Goal: Book appointment/travel/reservation

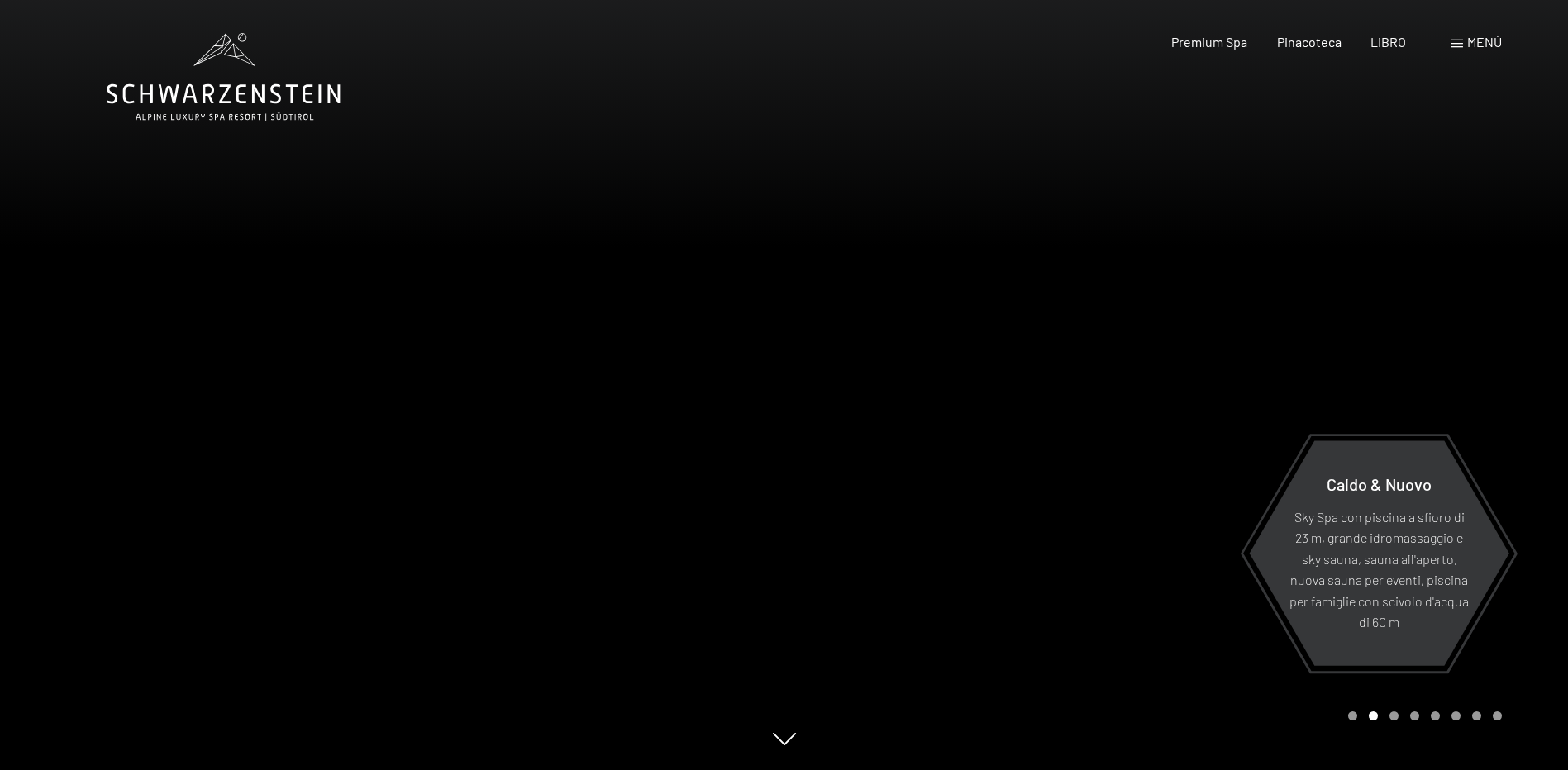
click at [1462, 49] on div "Menù" at bounding box center [1477, 42] width 51 height 18
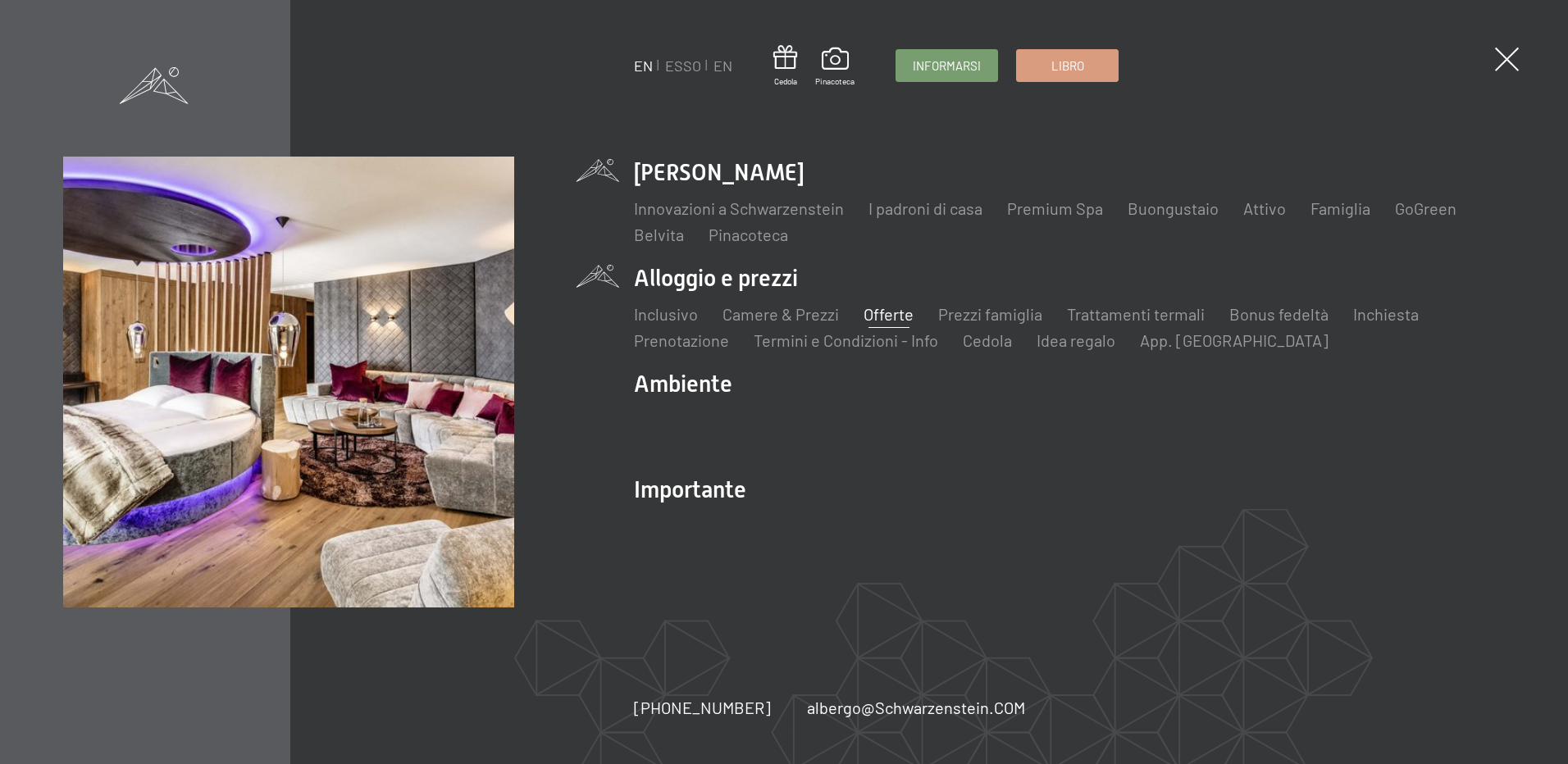
click at [888, 317] on link "Offerte" at bounding box center [889, 314] width 50 height 20
click at [787, 314] on link "Camere & Prezzi" at bounding box center [781, 314] width 116 height 20
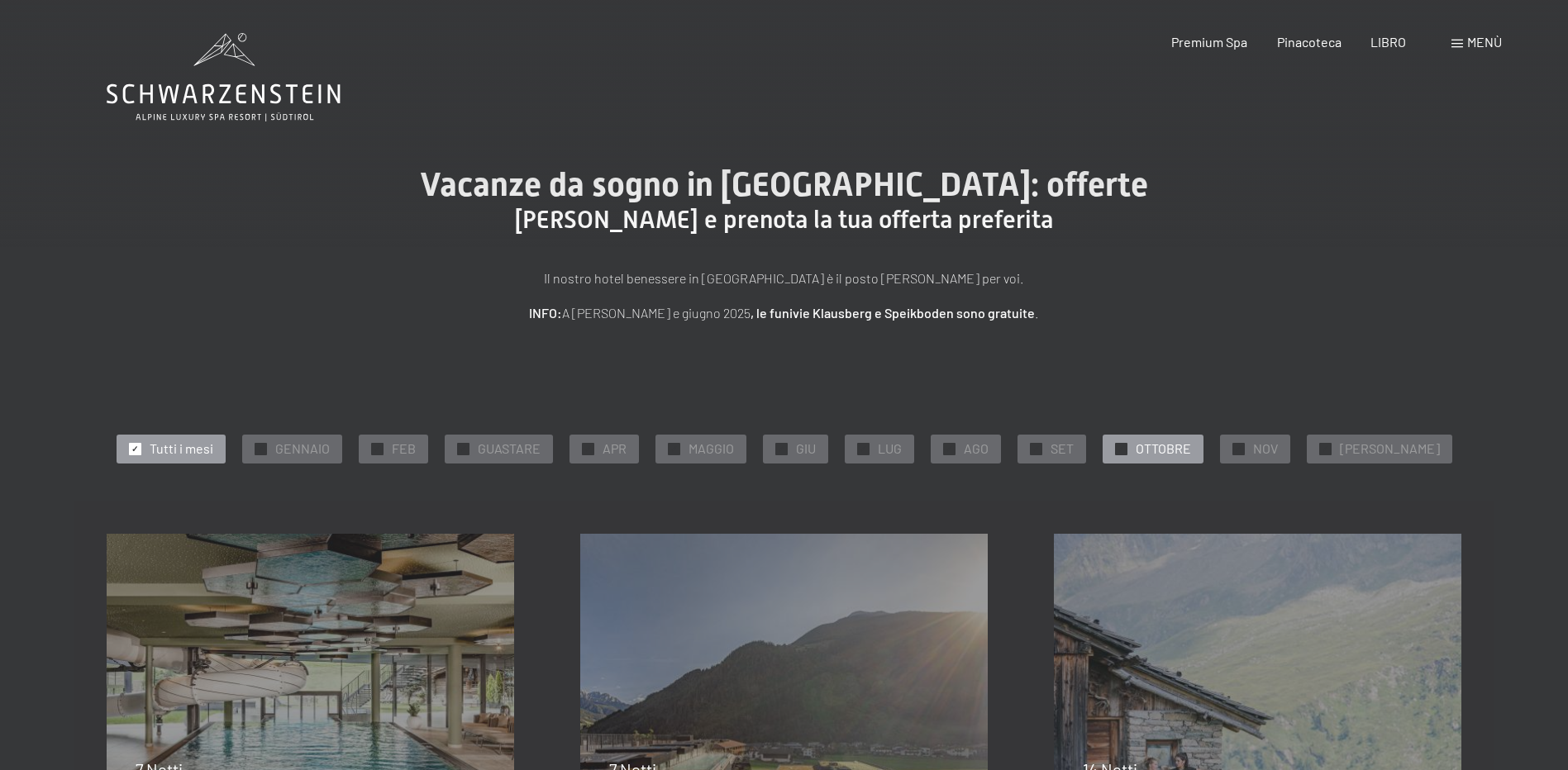
click at [1179, 441] on span "OTTOBRE" at bounding box center [1163, 448] width 55 height 18
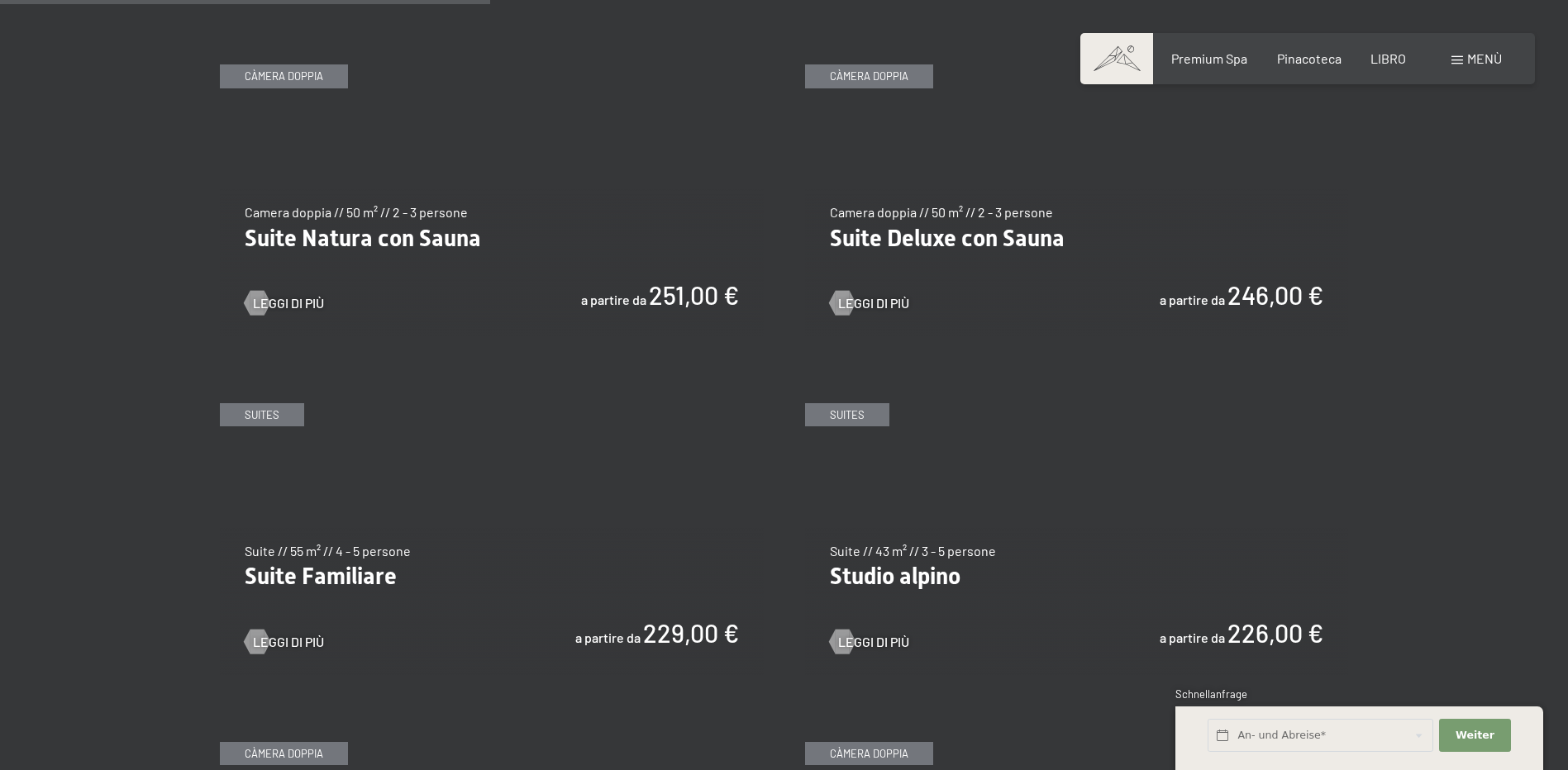
scroll to position [1653, 0]
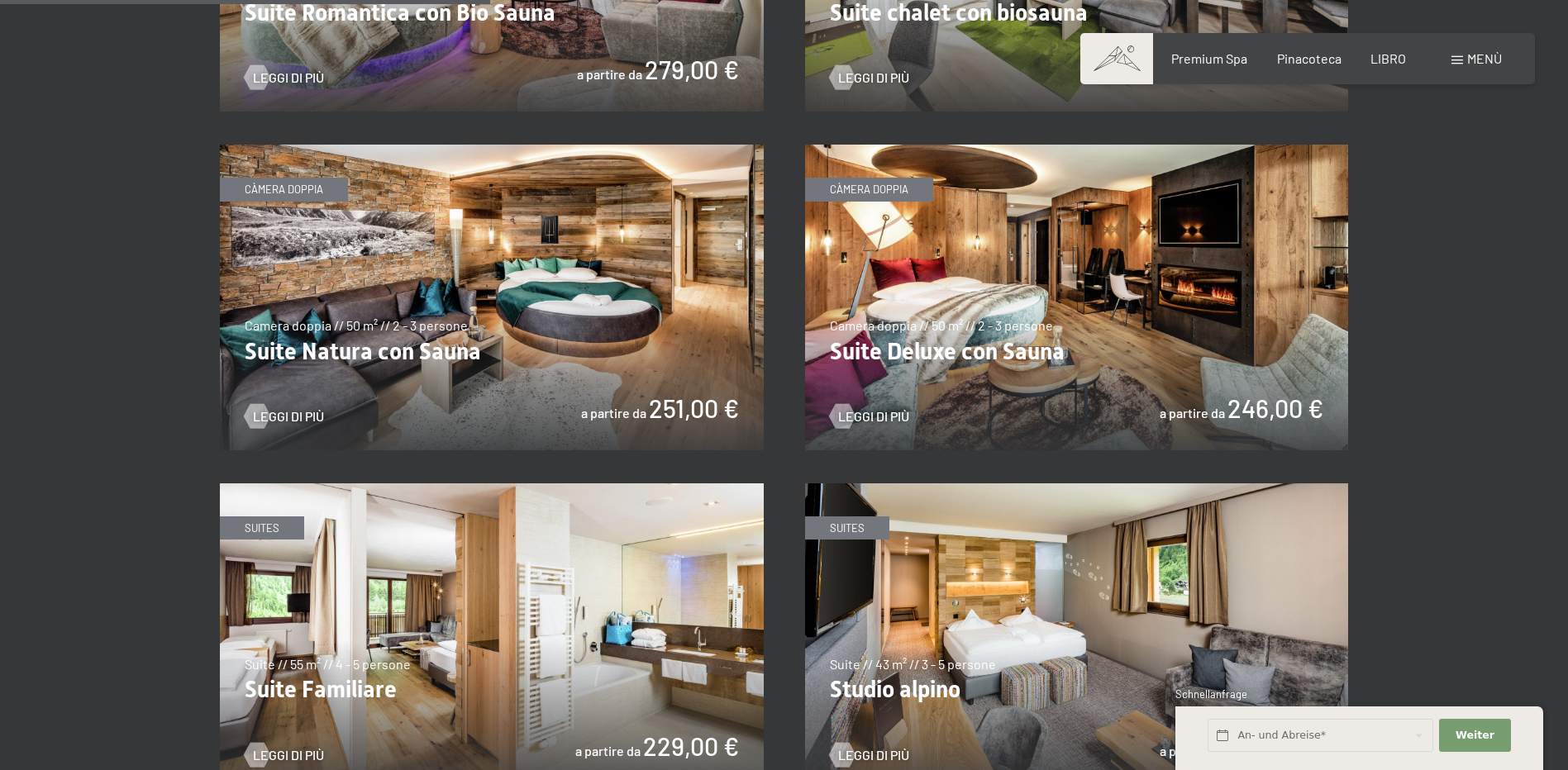
click at [1146, 333] on img at bounding box center [1077, 298] width 544 height 306
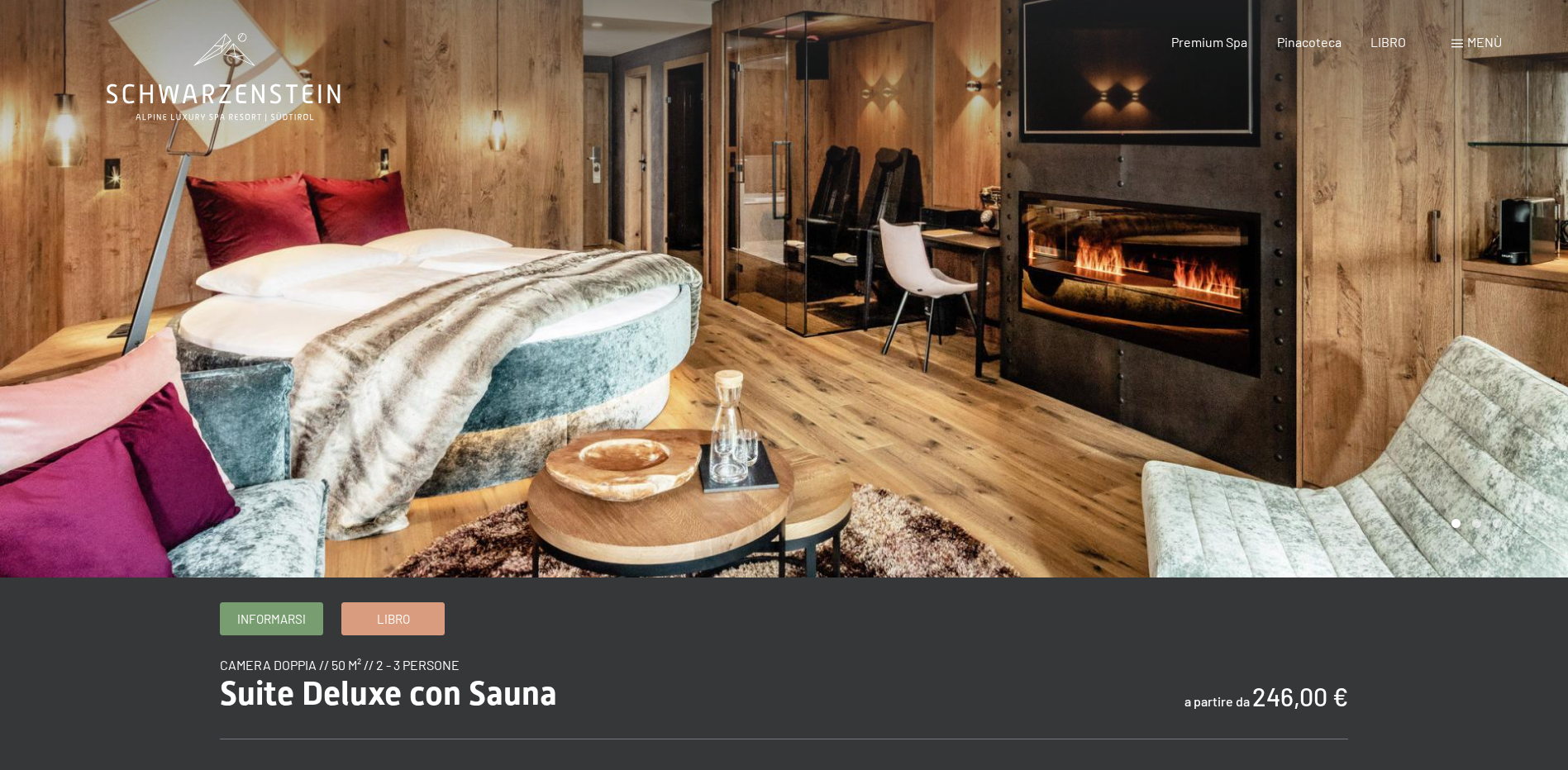
click at [1242, 347] on div at bounding box center [1177, 289] width 784 height 578
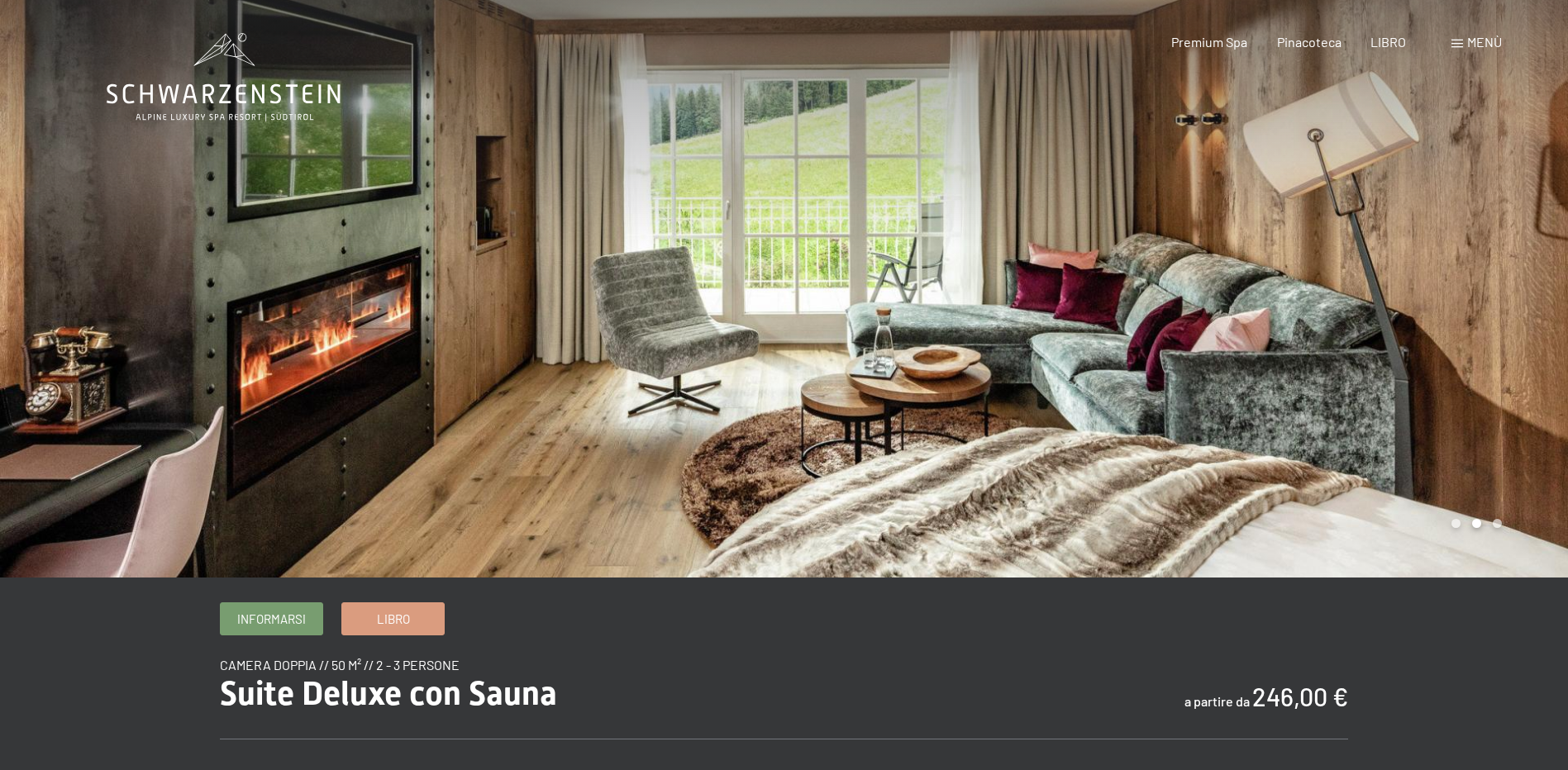
click at [1220, 315] on div at bounding box center [1177, 289] width 784 height 578
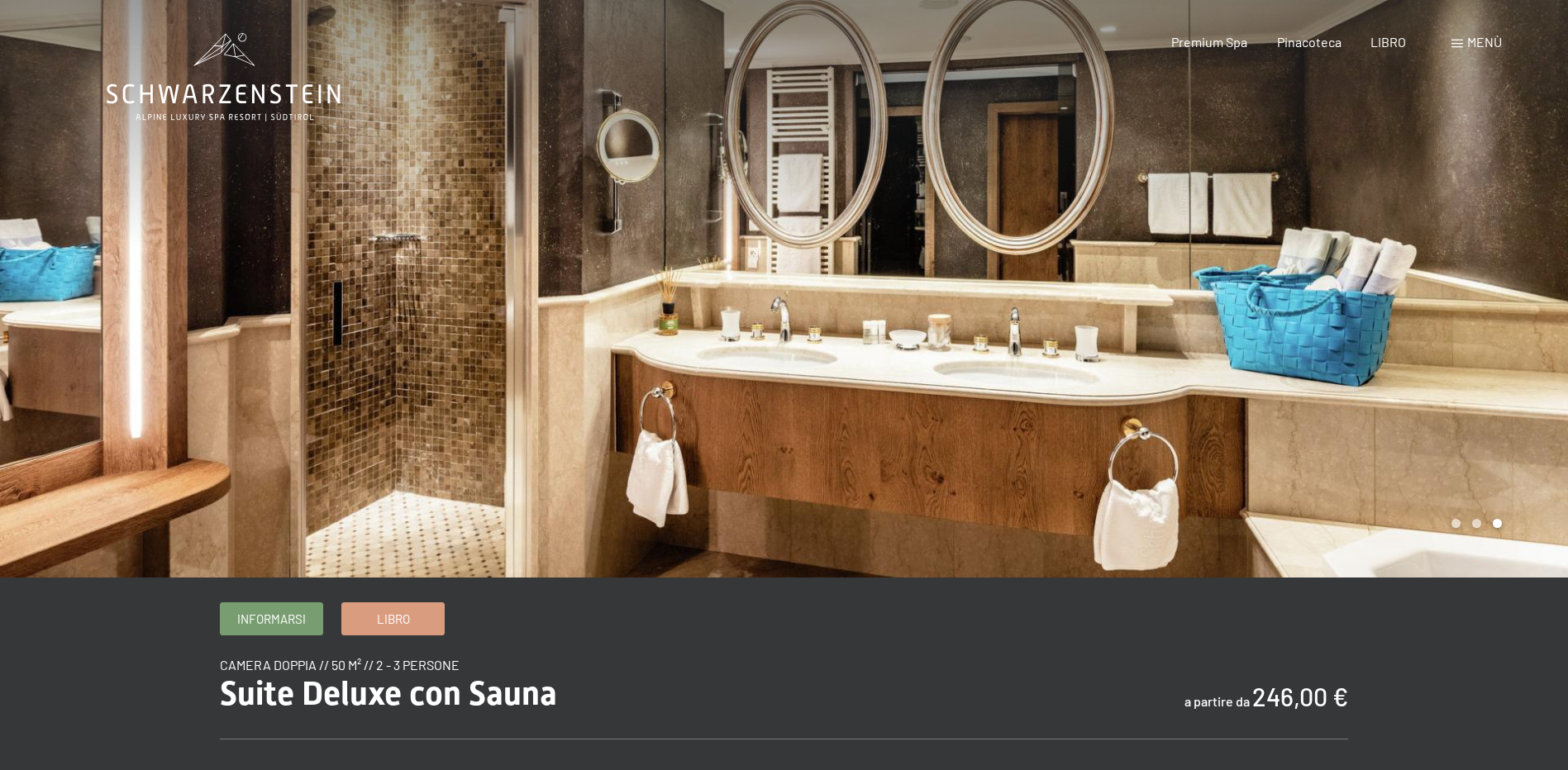
click at [1220, 315] on div at bounding box center [1177, 289] width 784 height 578
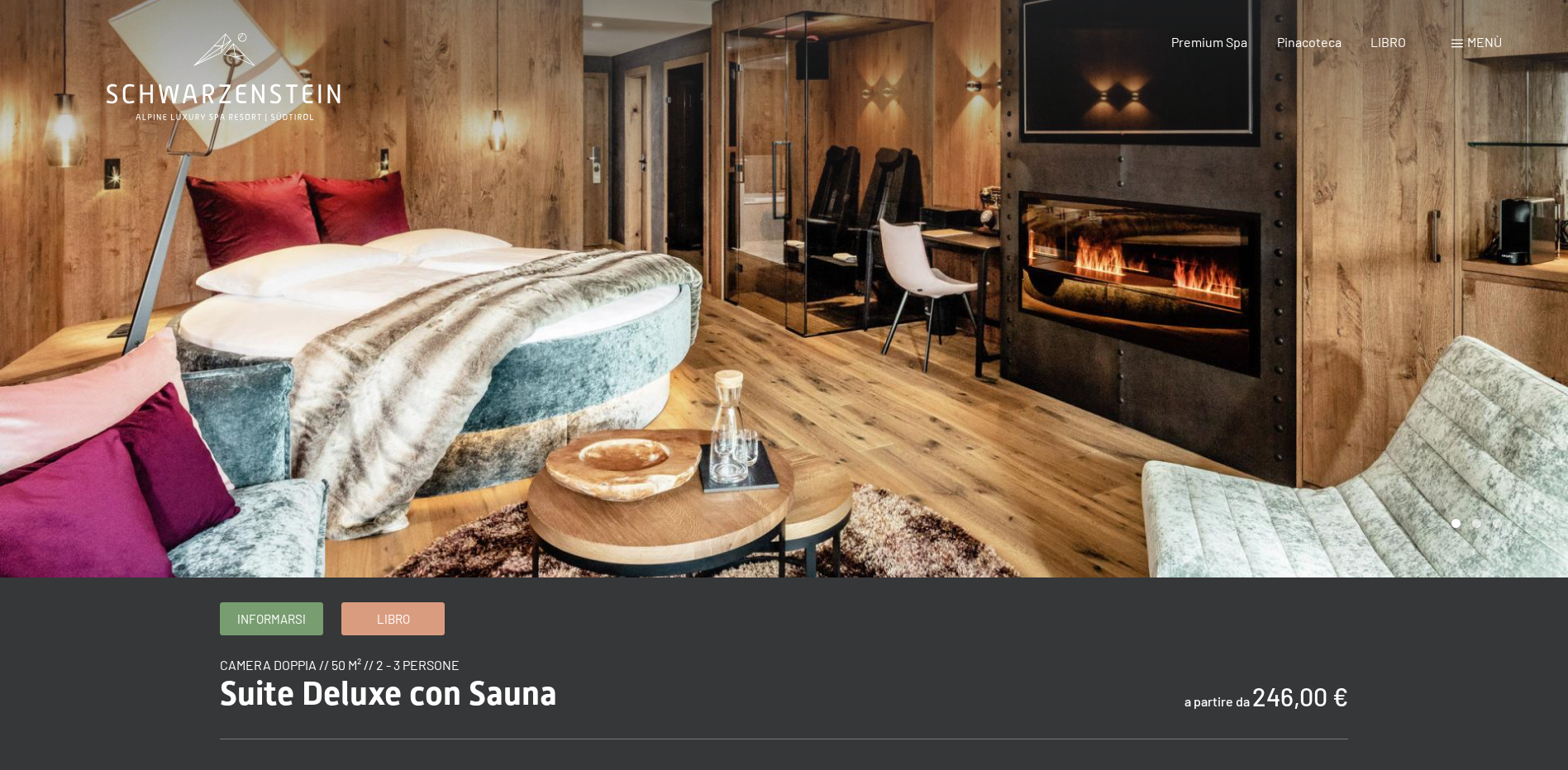
click at [1220, 315] on div at bounding box center [1177, 289] width 784 height 578
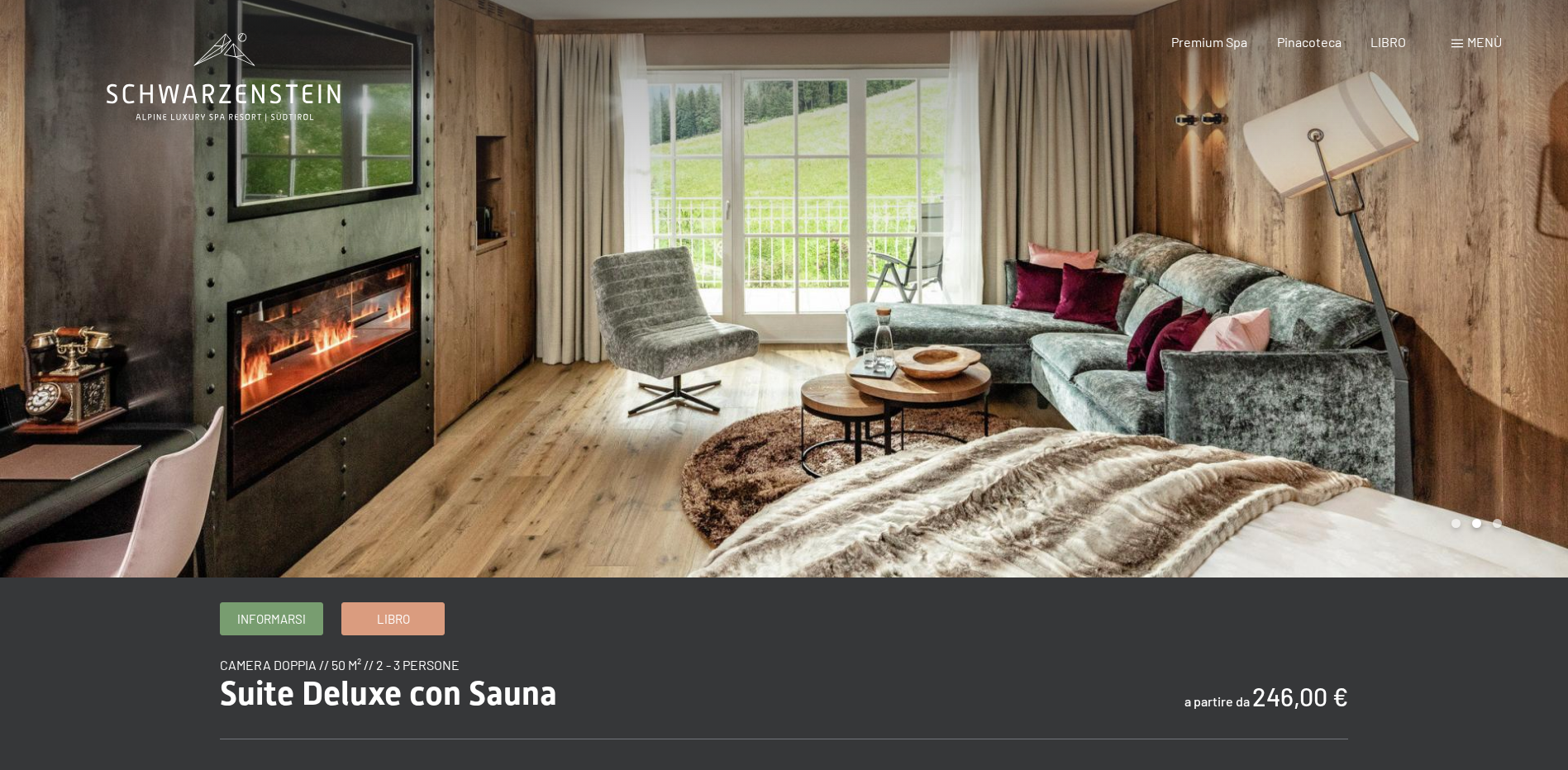
click at [1220, 315] on div at bounding box center [1177, 289] width 784 height 578
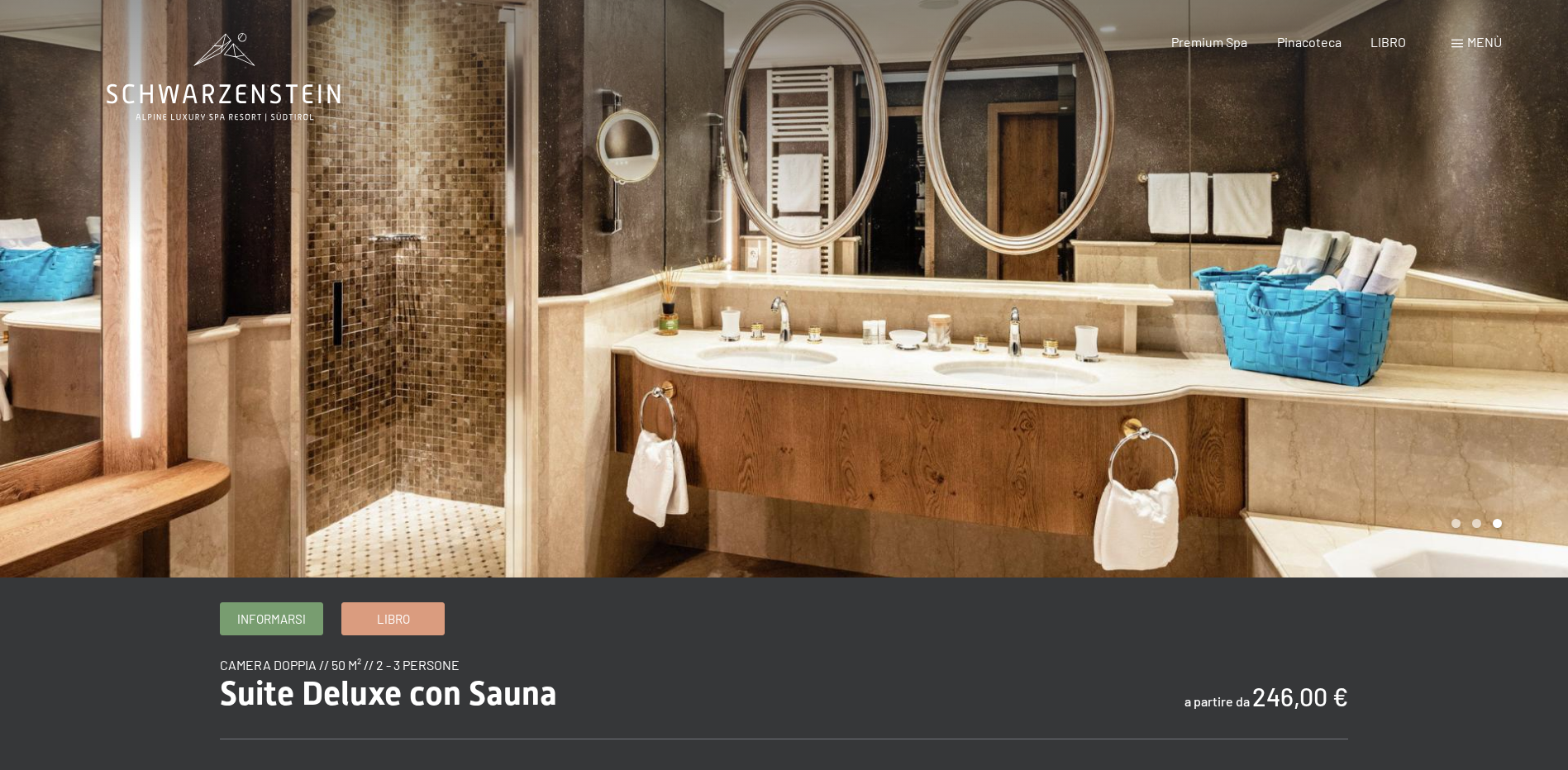
click at [1220, 315] on div at bounding box center [1177, 289] width 784 height 578
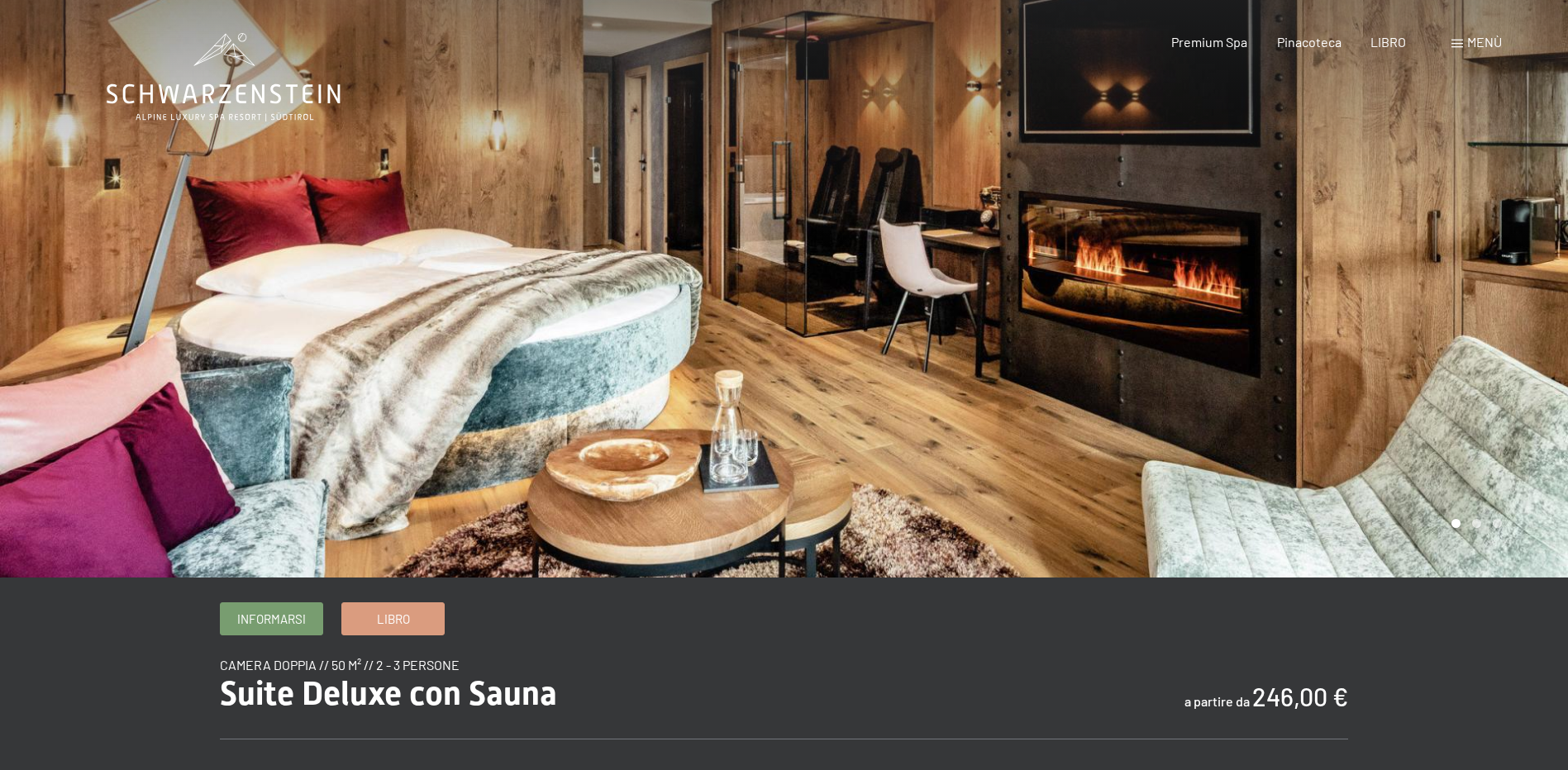
click at [977, 261] on div at bounding box center [1177, 289] width 784 height 578
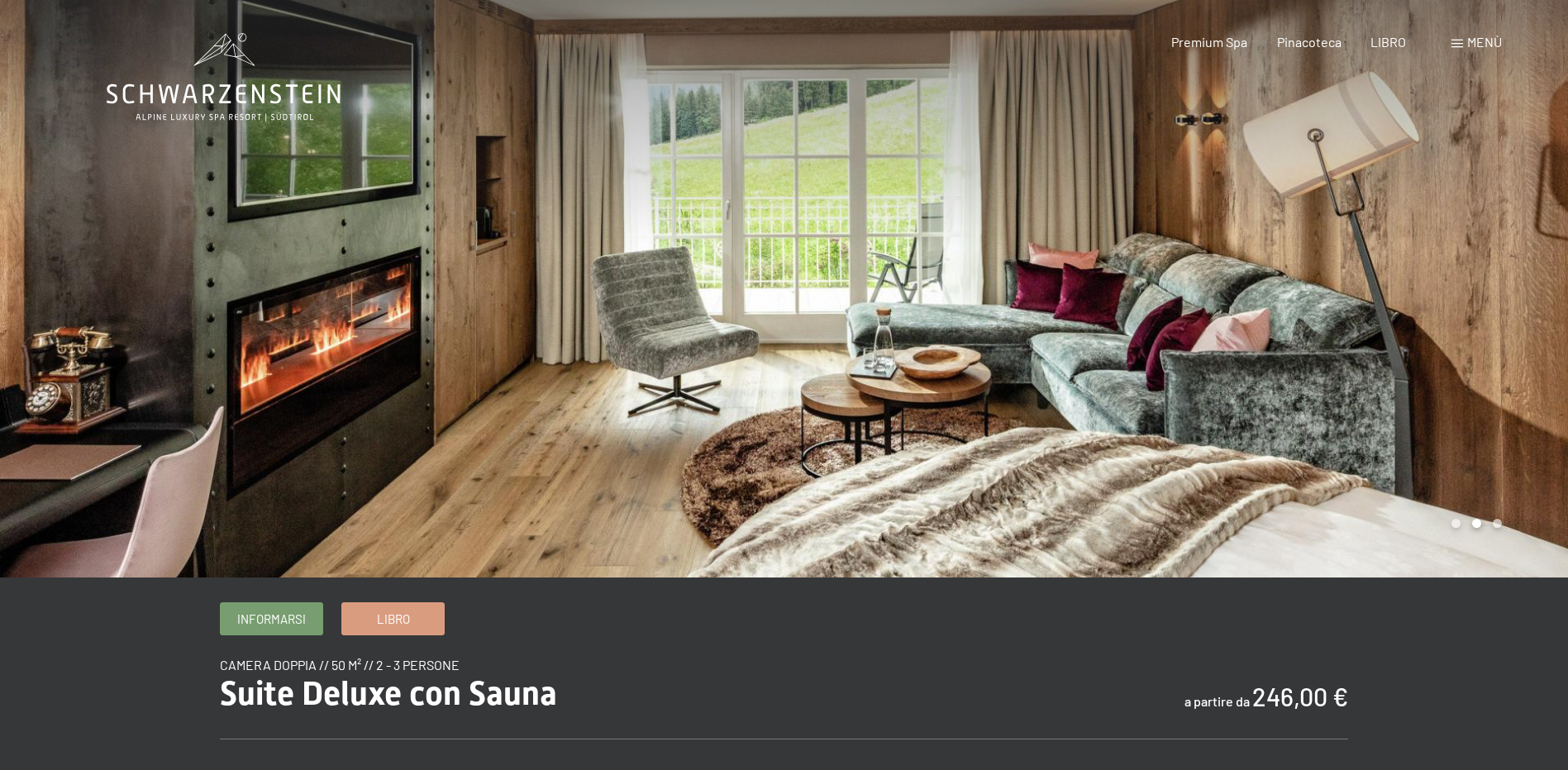
click at [1055, 239] on div at bounding box center [1177, 289] width 784 height 578
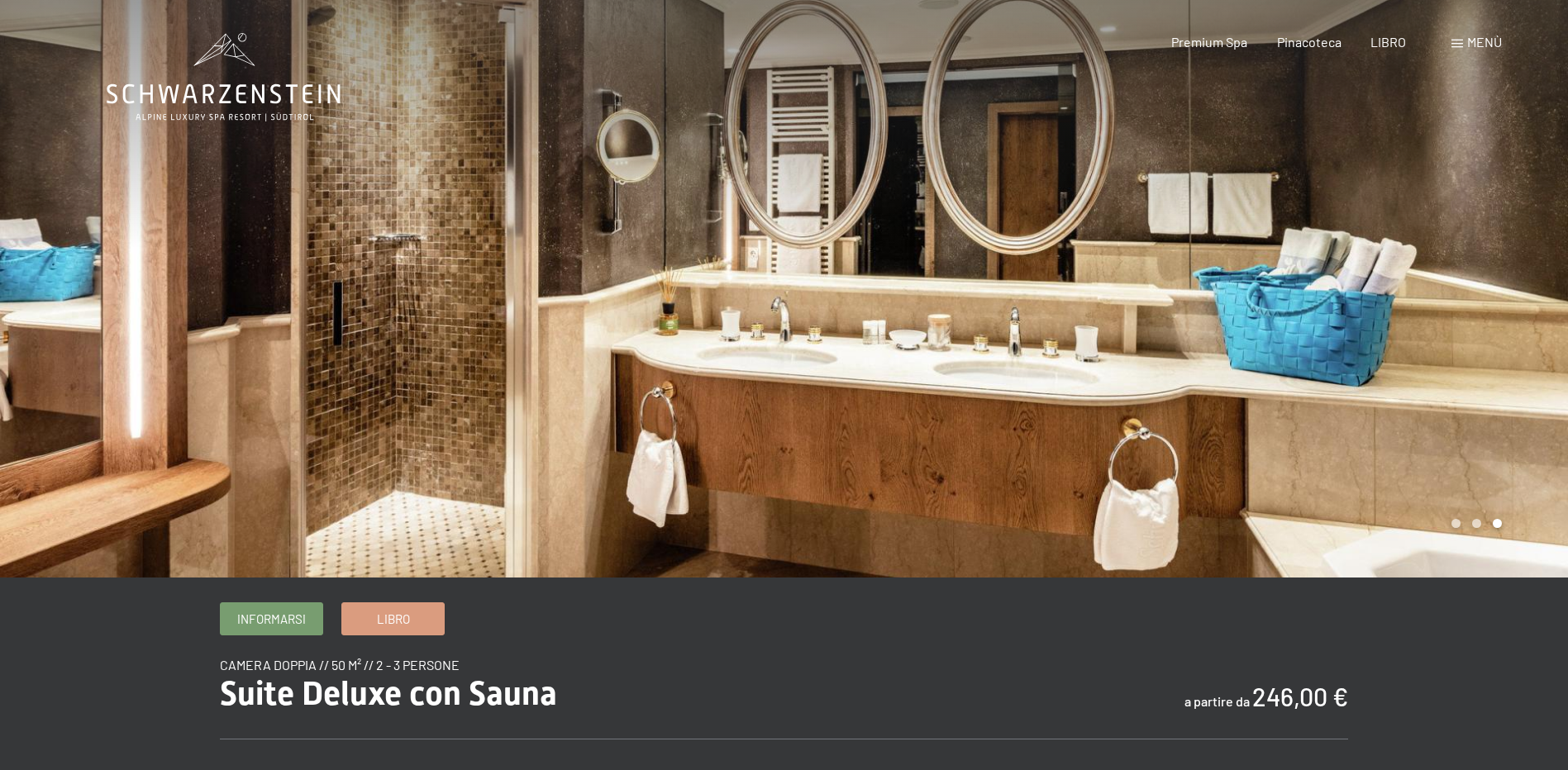
click at [1132, 253] on div at bounding box center [1177, 289] width 784 height 578
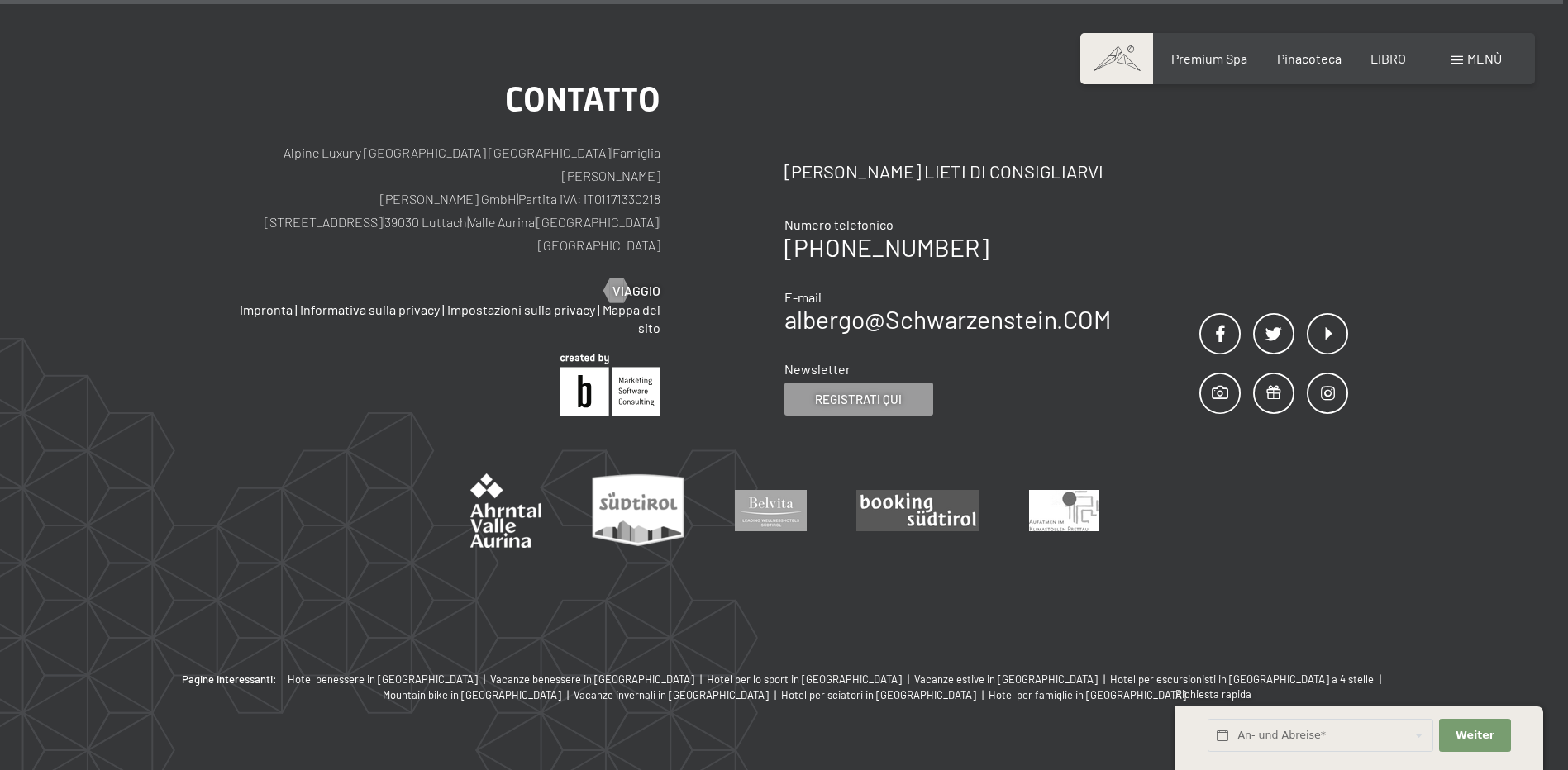
scroll to position [2185, 0]
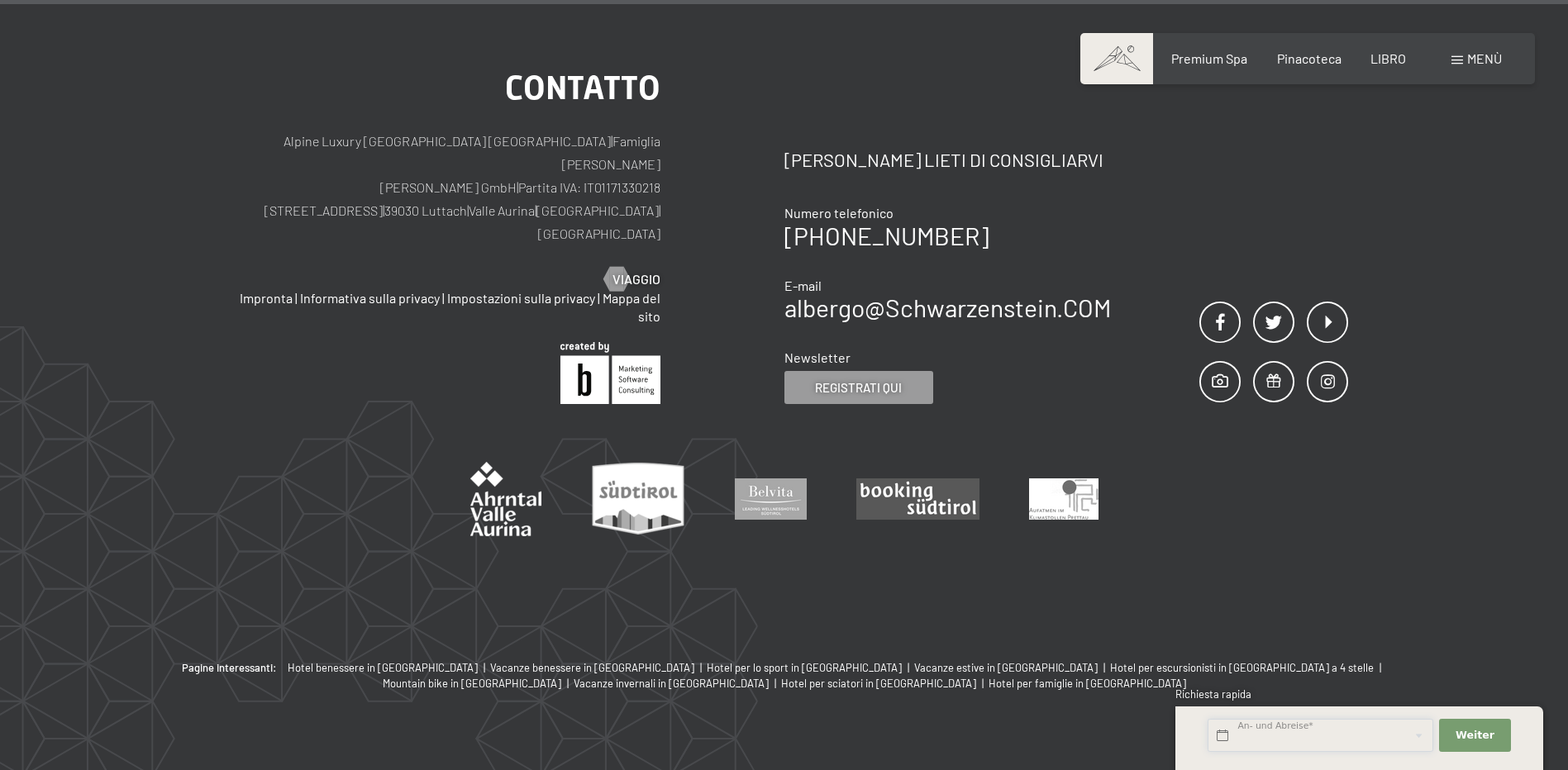
click at [1278, 735] on input "text" at bounding box center [1321, 735] width 225 height 34
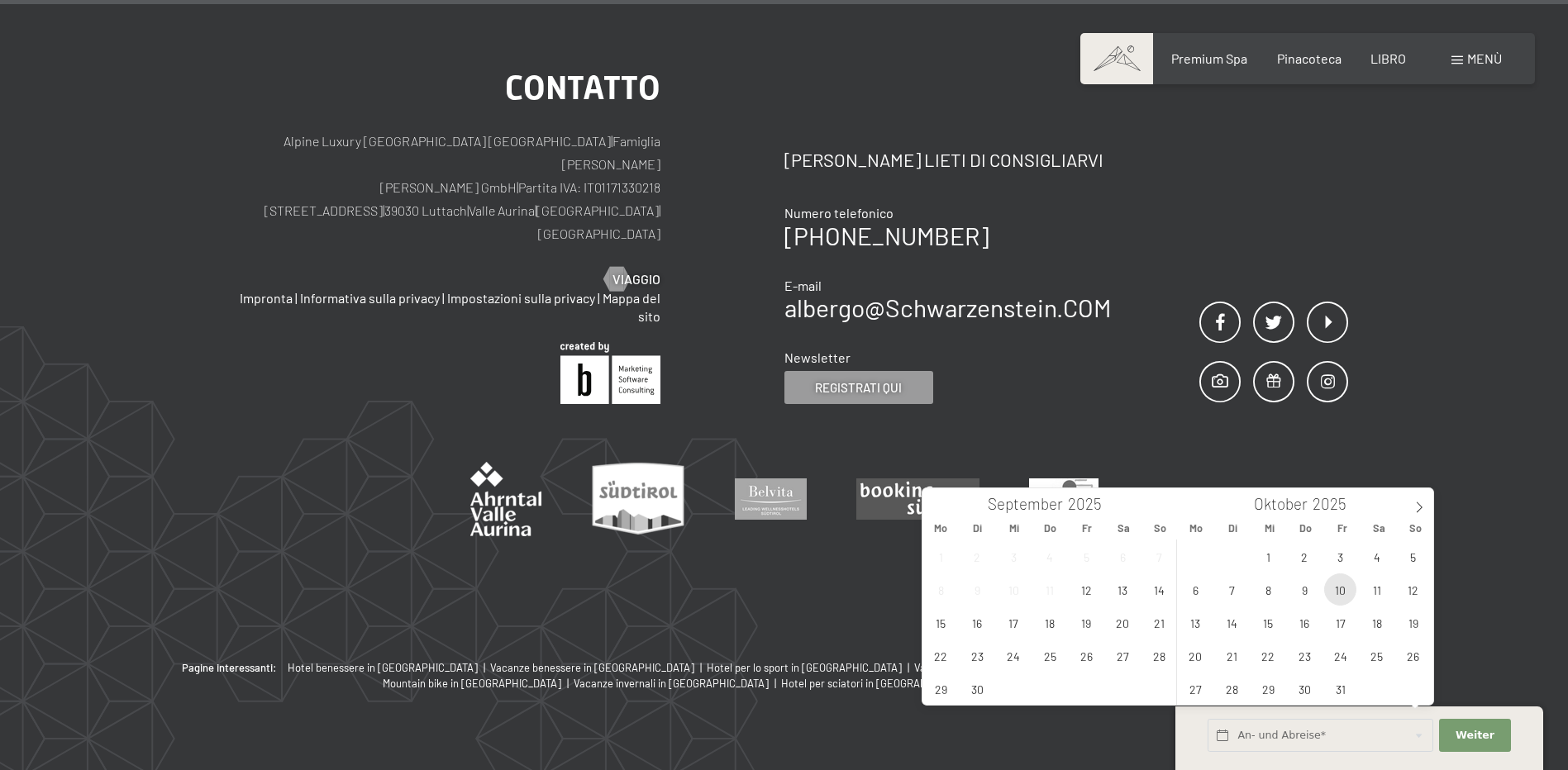
click at [1342, 590] on span "10" at bounding box center [1340, 589] width 32 height 32
click at [1415, 595] on span "12" at bounding box center [1413, 589] width 32 height 32
type input "Fr. 10.10.2025 - So. 12.10.2025"
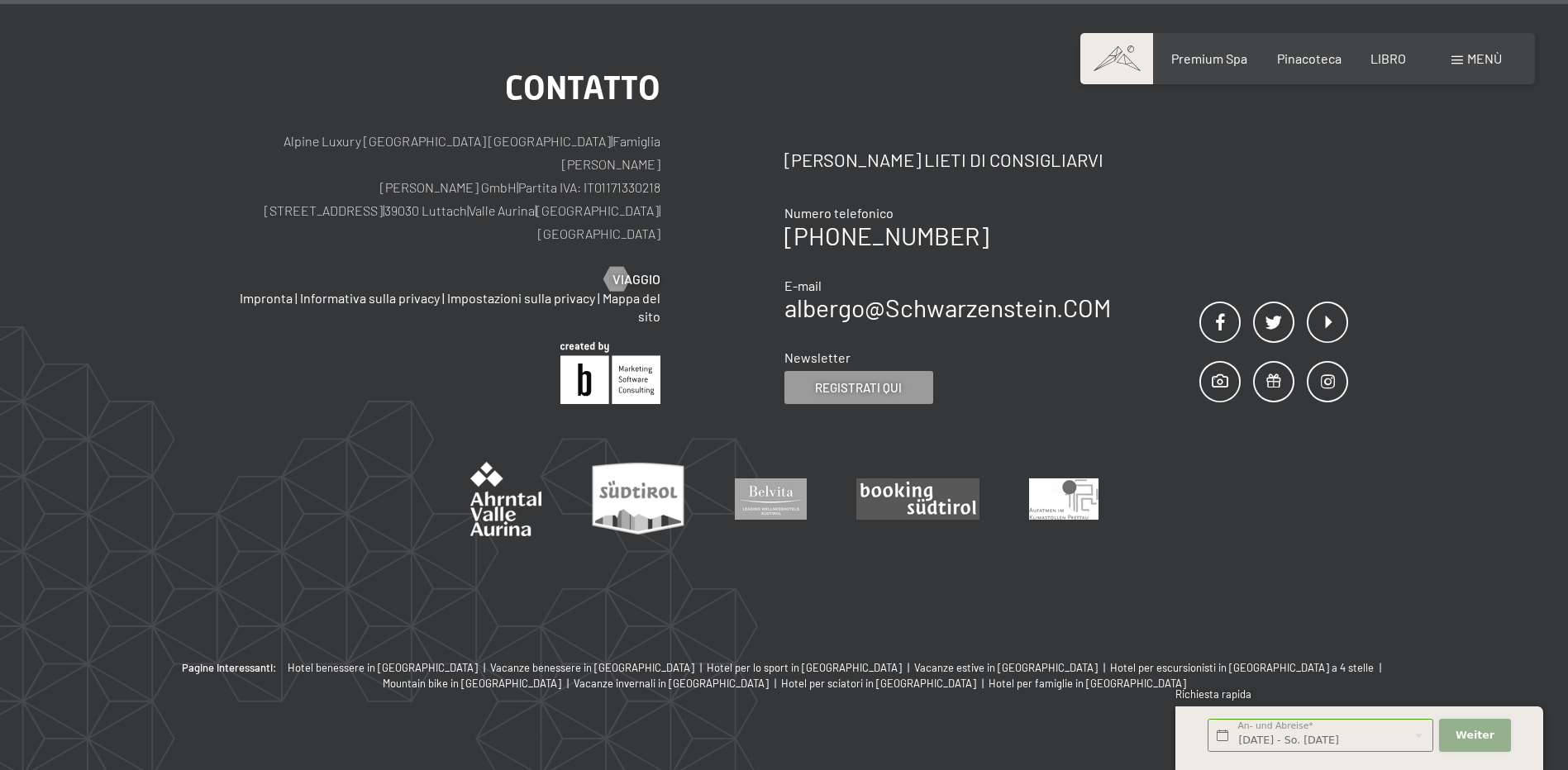
click at [1480, 734] on span "Weiter" at bounding box center [1475, 735] width 38 height 15
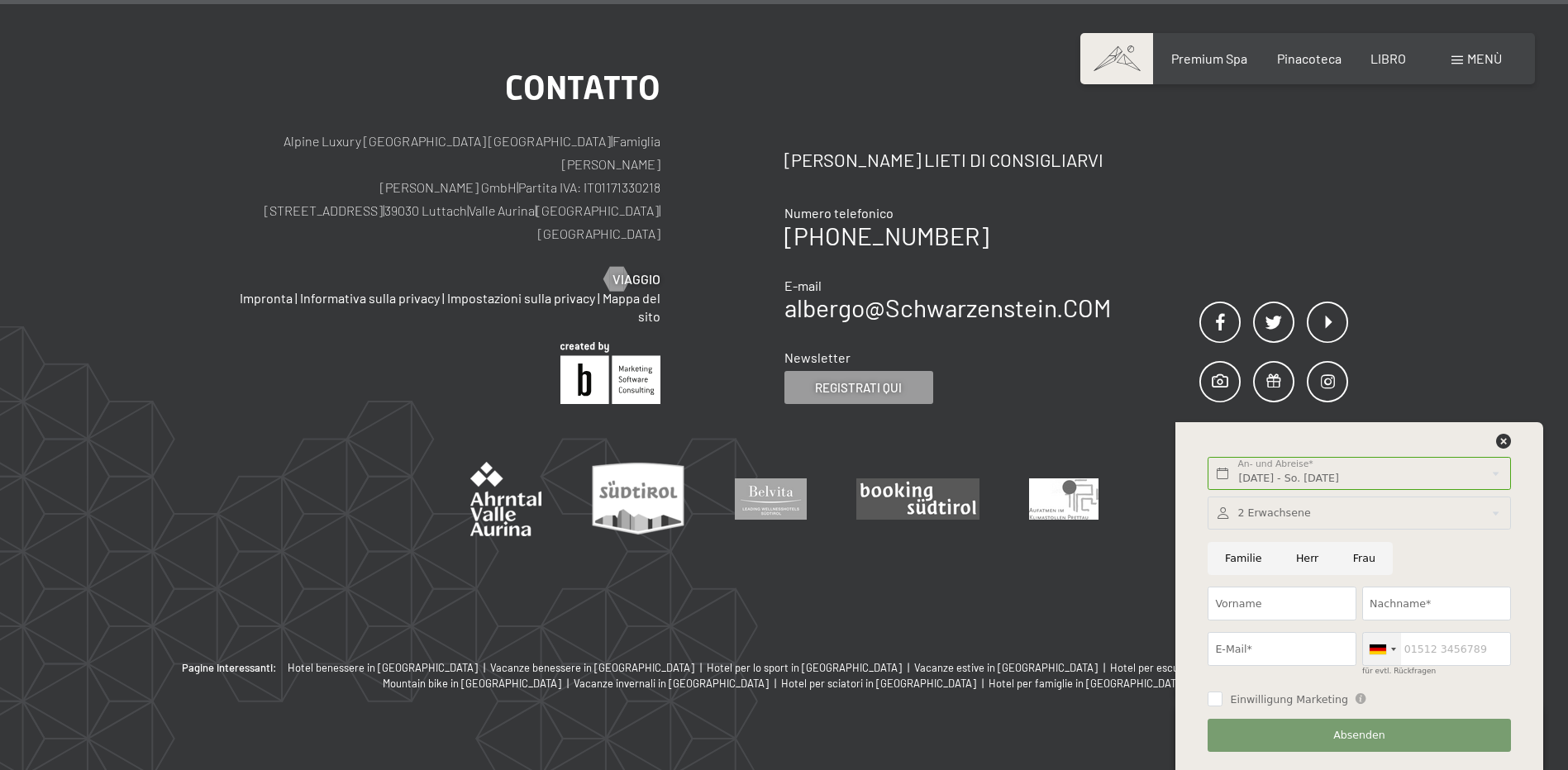
click at [1391, 651] on div at bounding box center [1383, 649] width 38 height 32
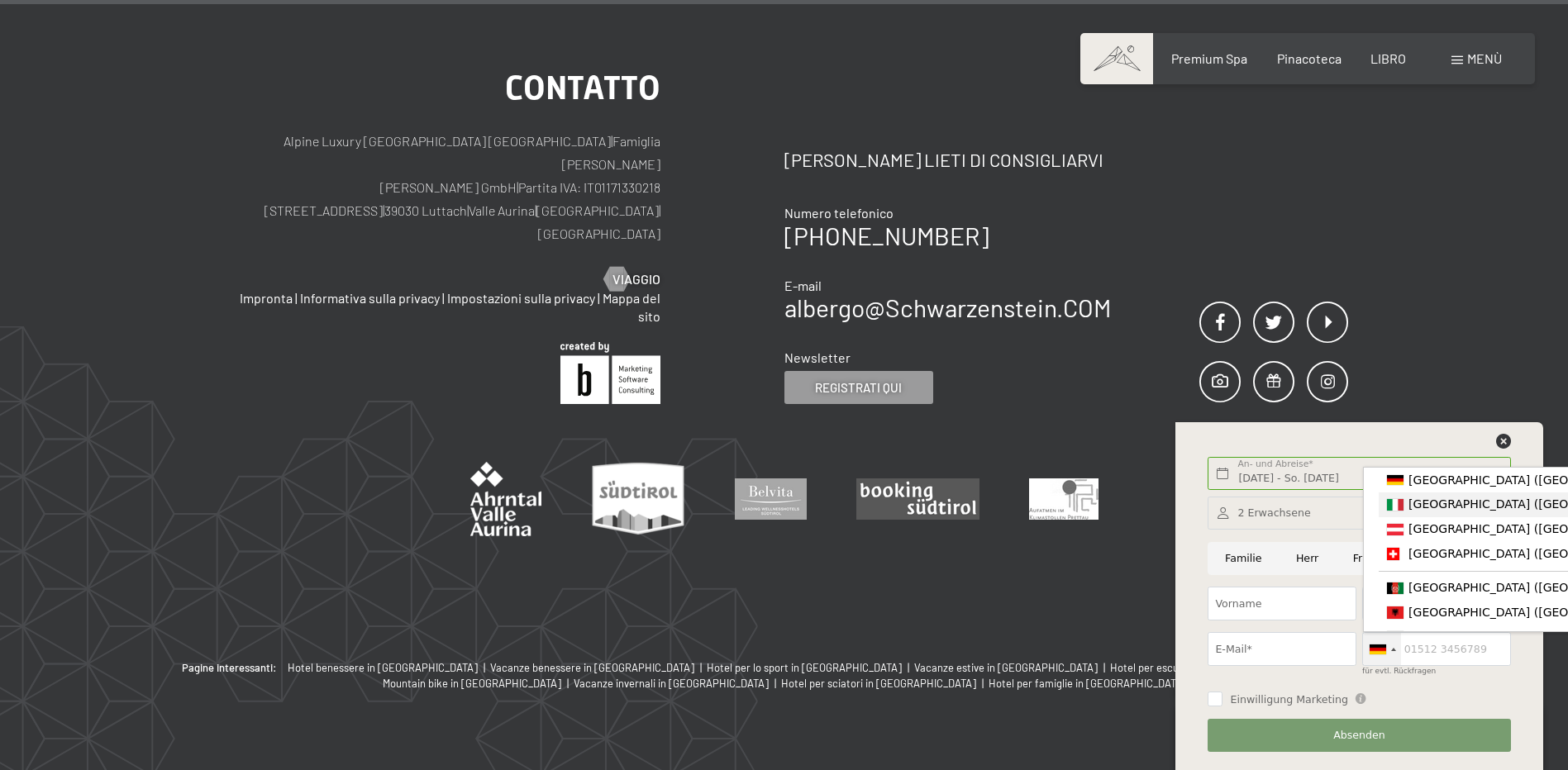
click at [1442, 506] on span "[GEOGRAPHIC_DATA] ([GEOGRAPHIC_DATA])" at bounding box center [1537, 504] width 256 height 13
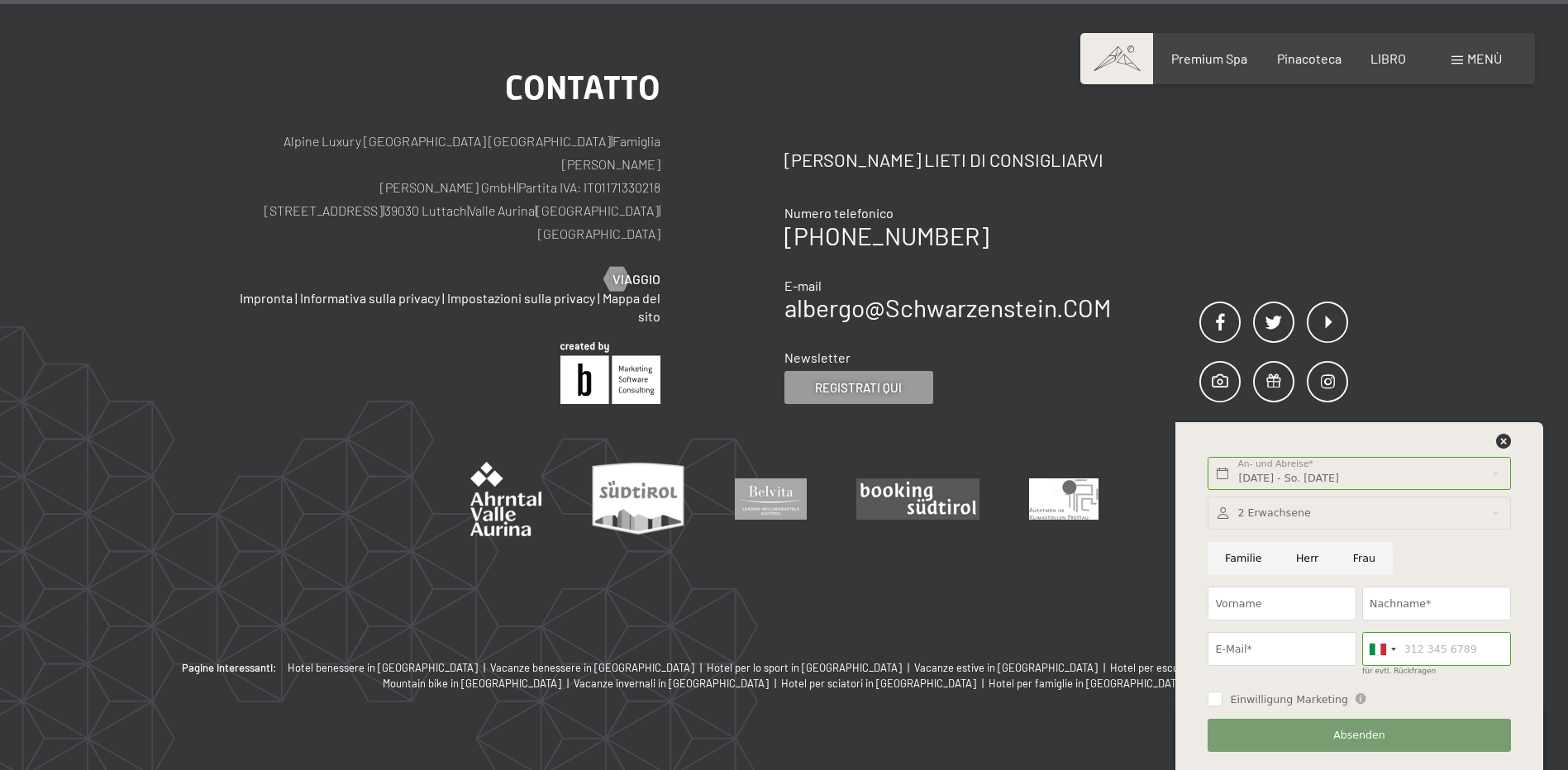
click at [1304, 562] on input "Herr" at bounding box center [1307, 559] width 57 height 34
radio input "true"
click at [1252, 606] on input "Vorname" at bounding box center [1282, 603] width 149 height 34
type input "Marco"
type input "Coin"
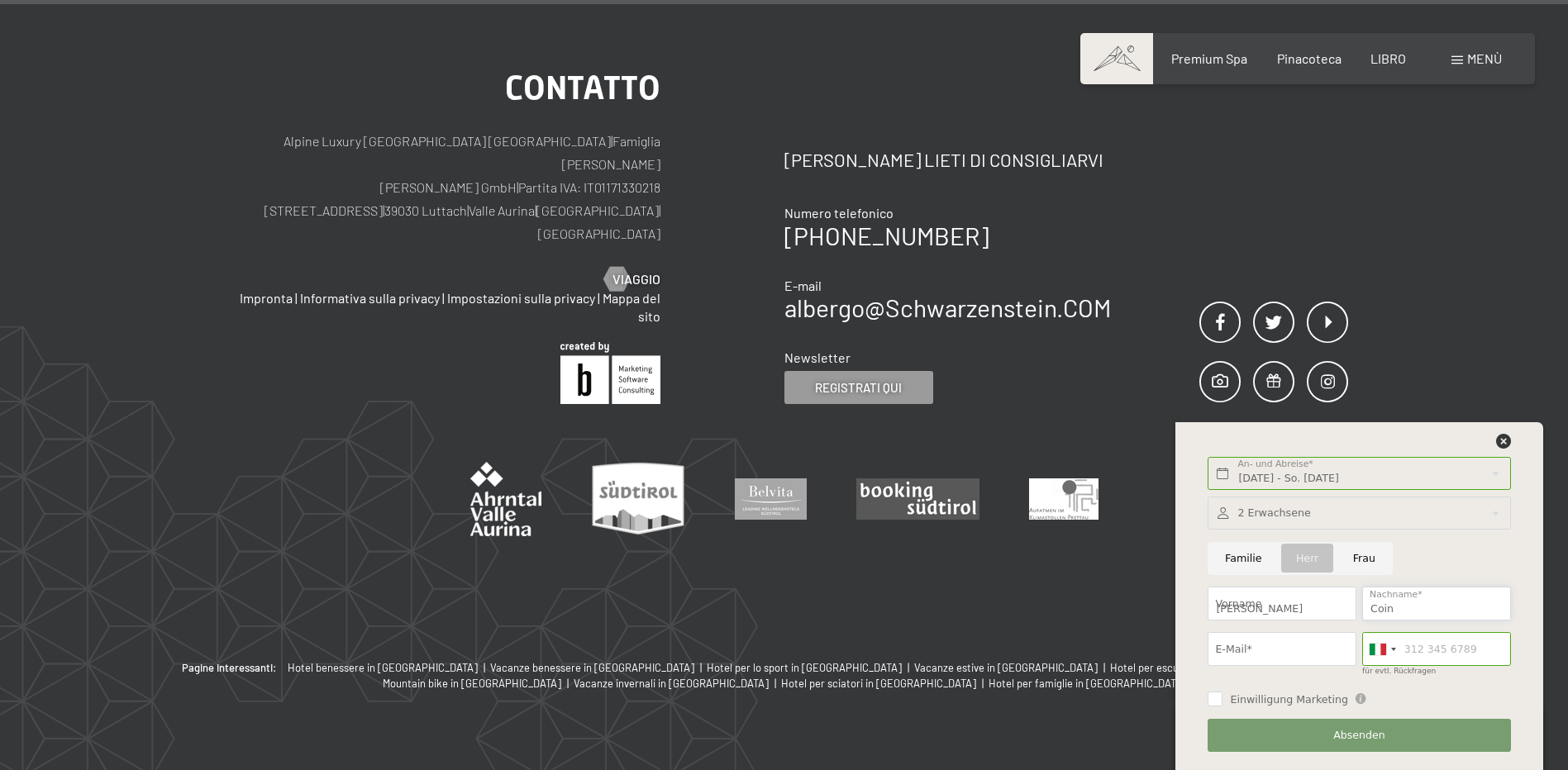
type input "marco.coin76@gmail.com"
type input "3493094129"
click at [1346, 740] on span "Absenden" at bounding box center [1360, 735] width 52 height 15
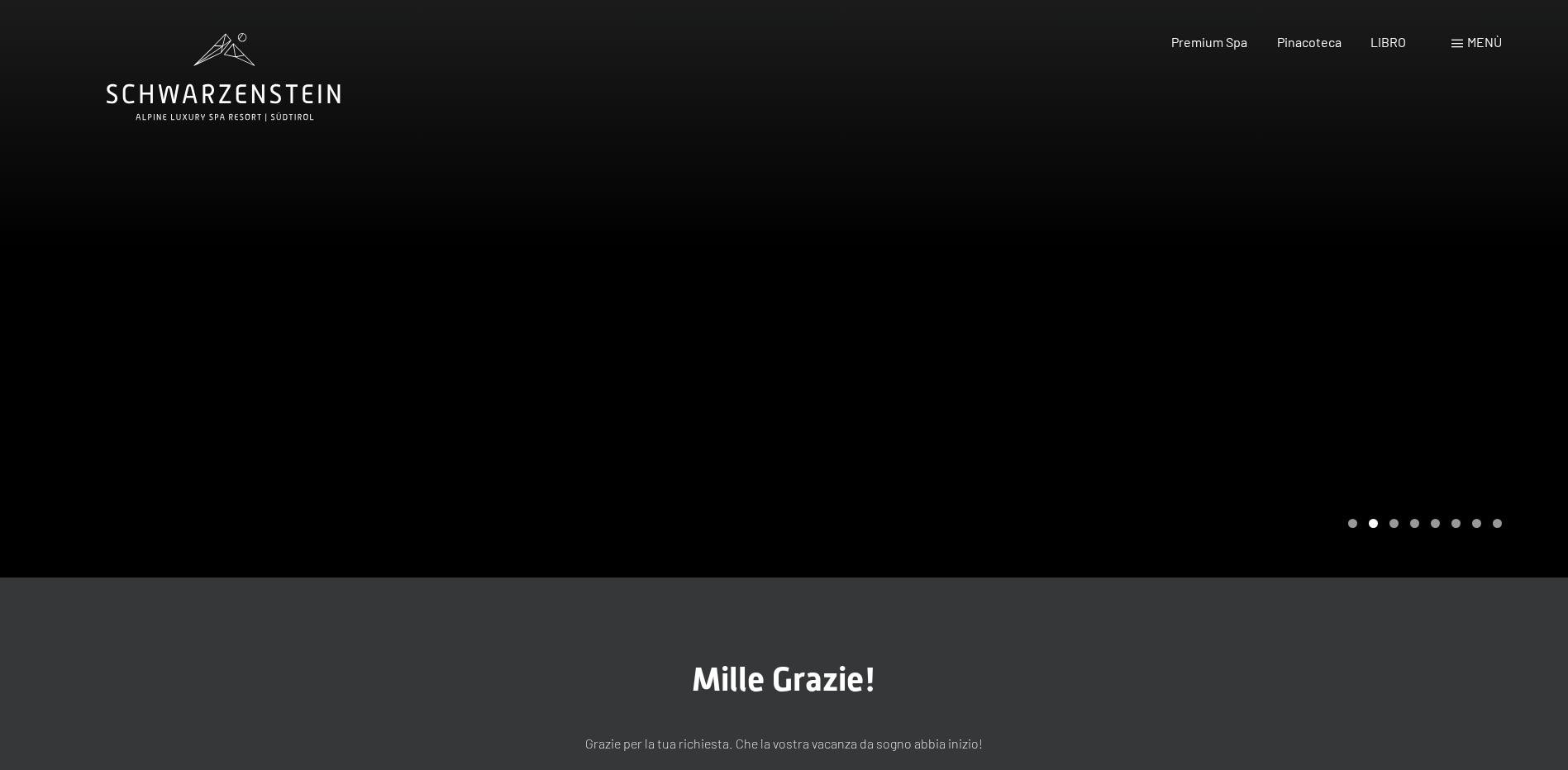
click at [1484, 46] on span "Menù" at bounding box center [1485, 42] width 35 height 16
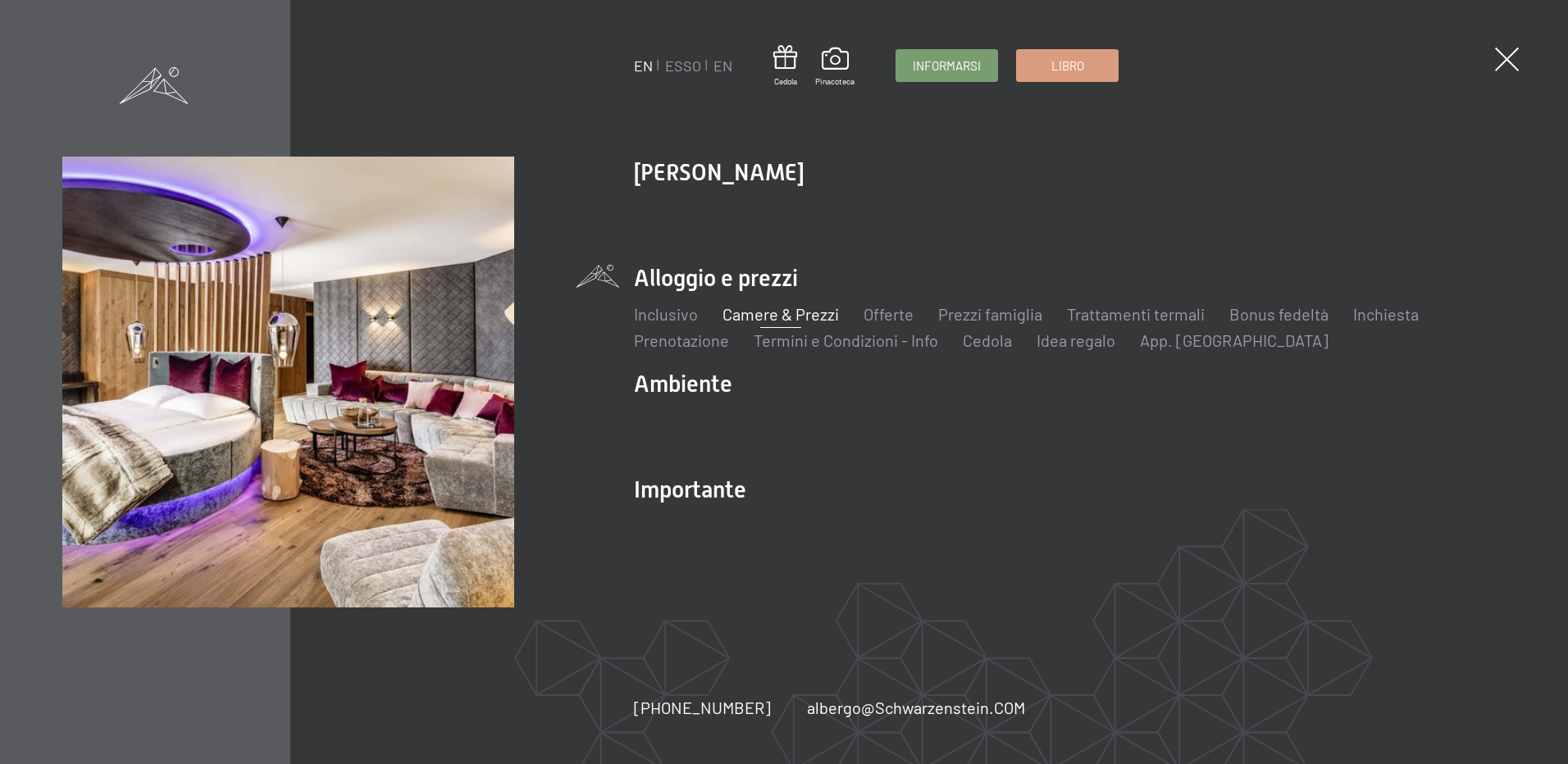
click at [784, 314] on link "Camere & Prezzi" at bounding box center [781, 314] width 116 height 20
click at [1495, 60] on span at bounding box center [1506, 59] width 34 height 34
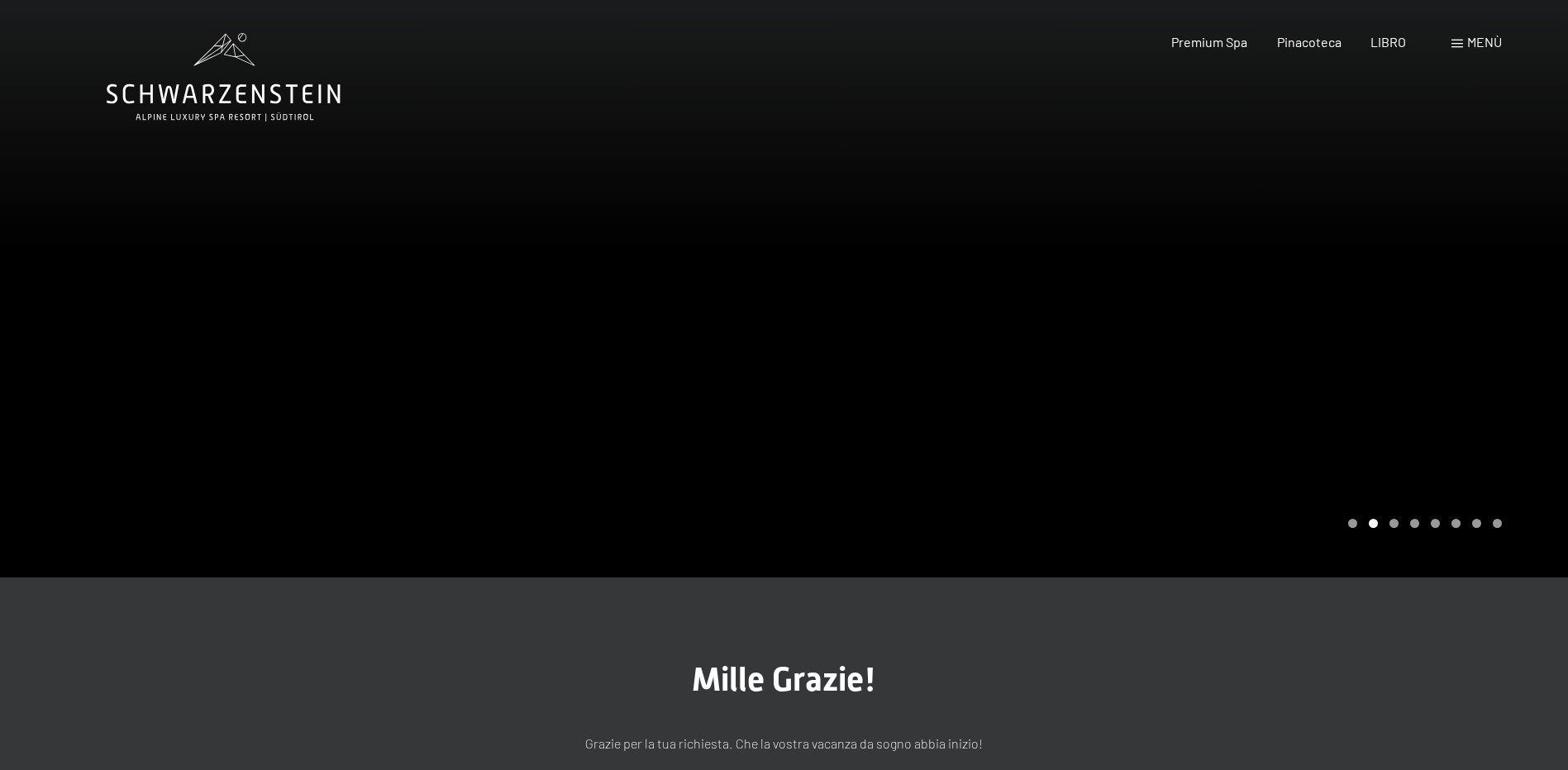
click at [243, 94] on icon at bounding box center [224, 94] width 234 height 20
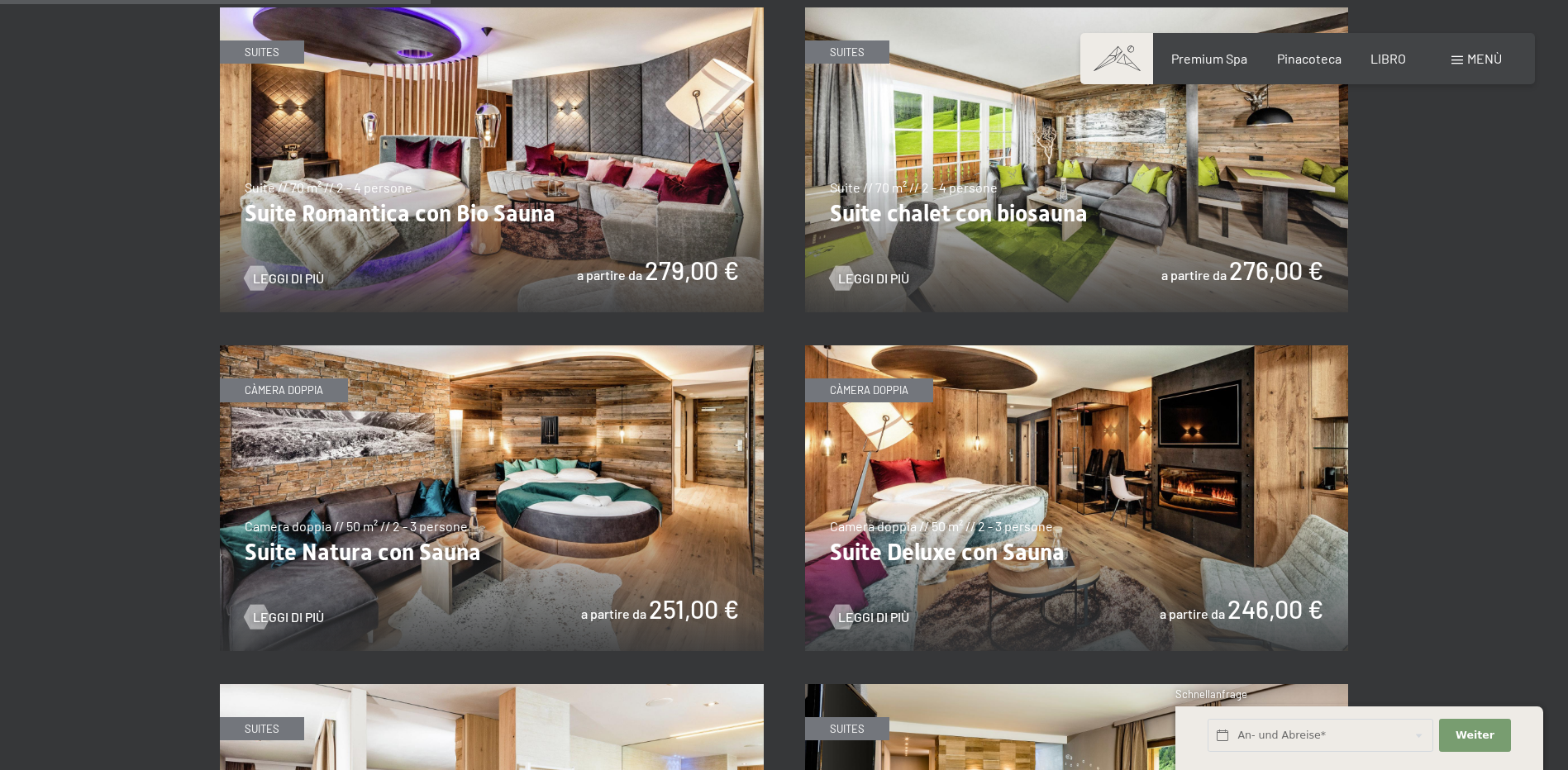
scroll to position [1488, 0]
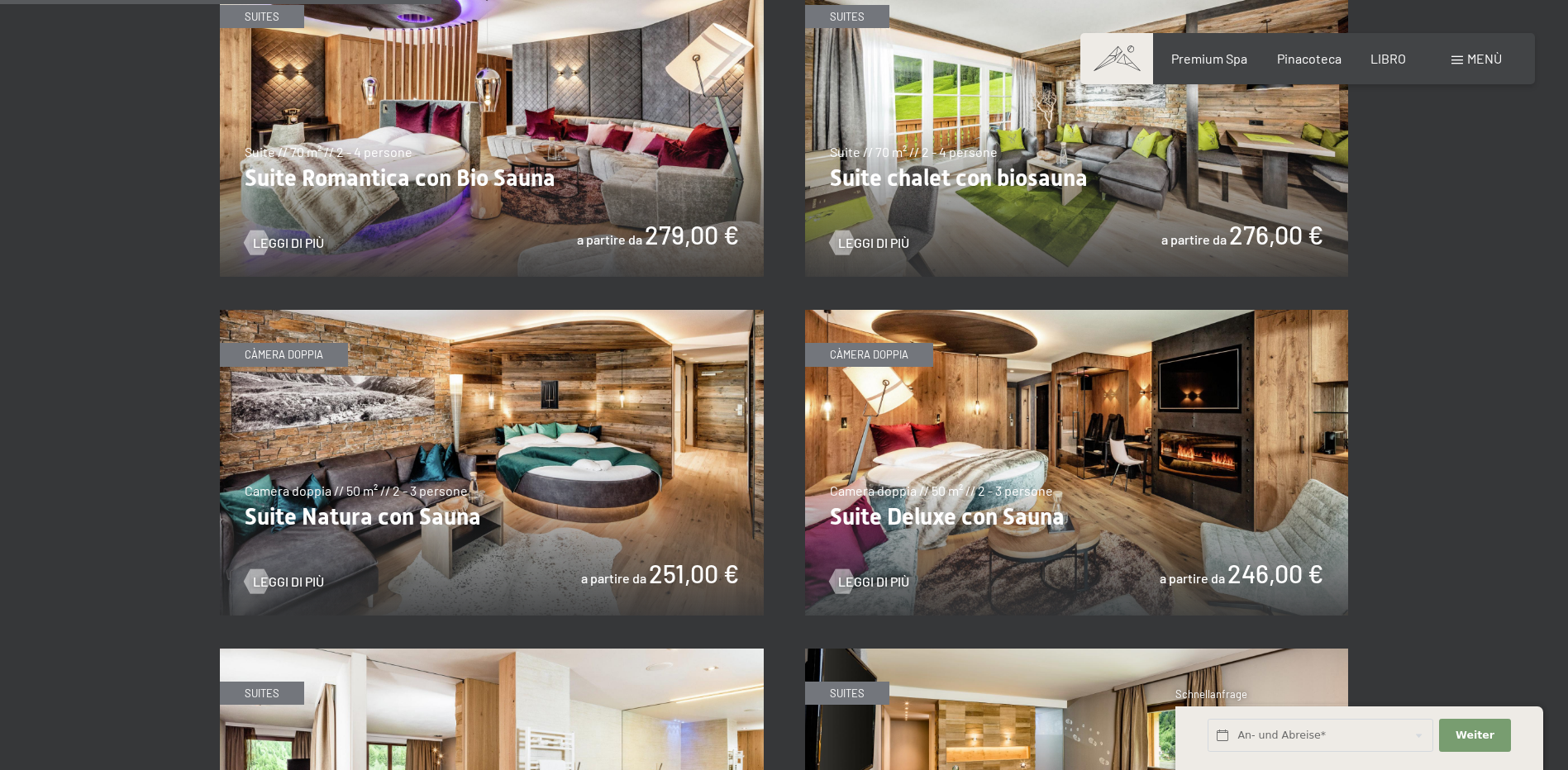
click at [478, 471] on img at bounding box center [492, 463] width 544 height 306
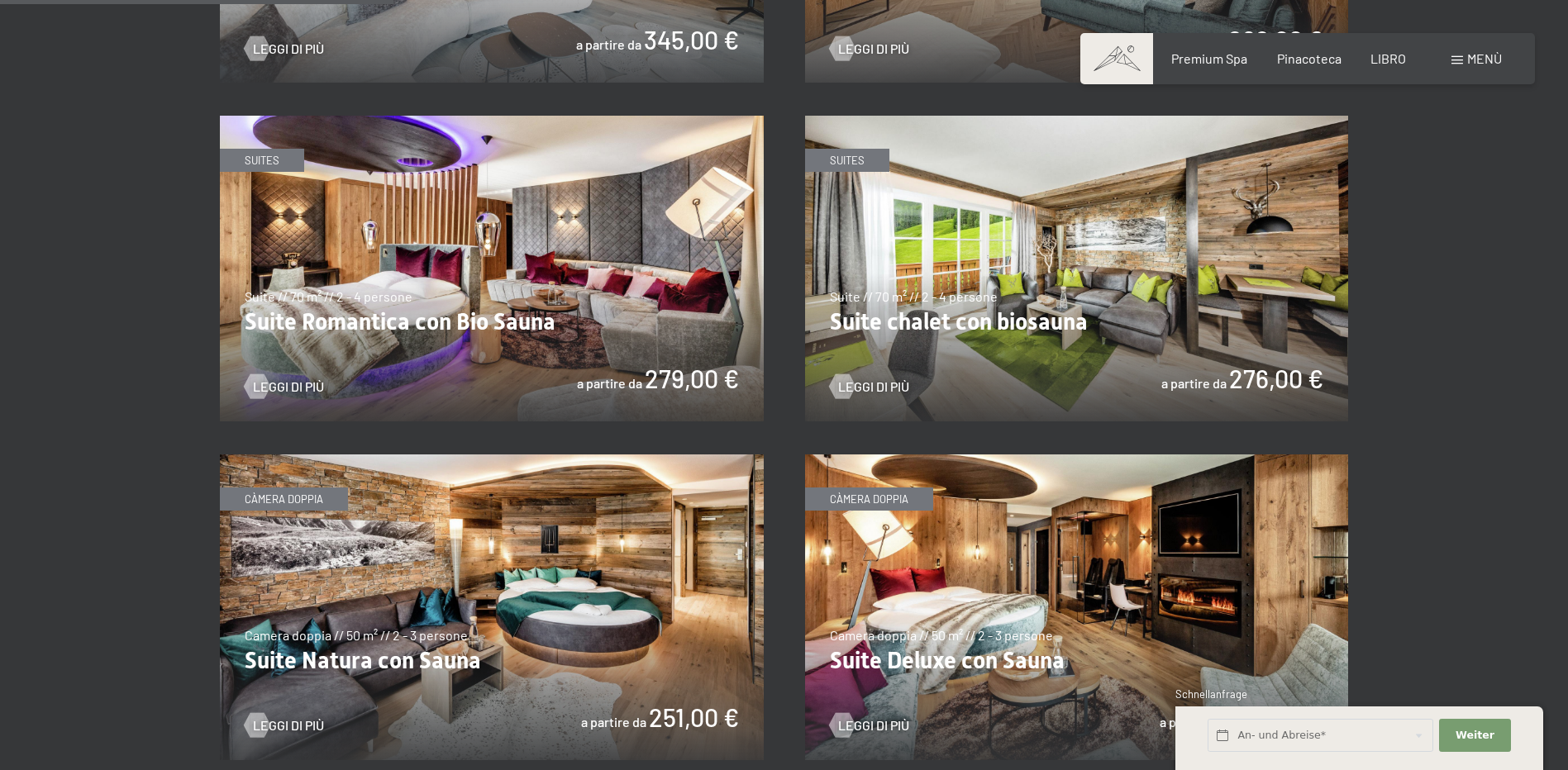
scroll to position [1405, 0]
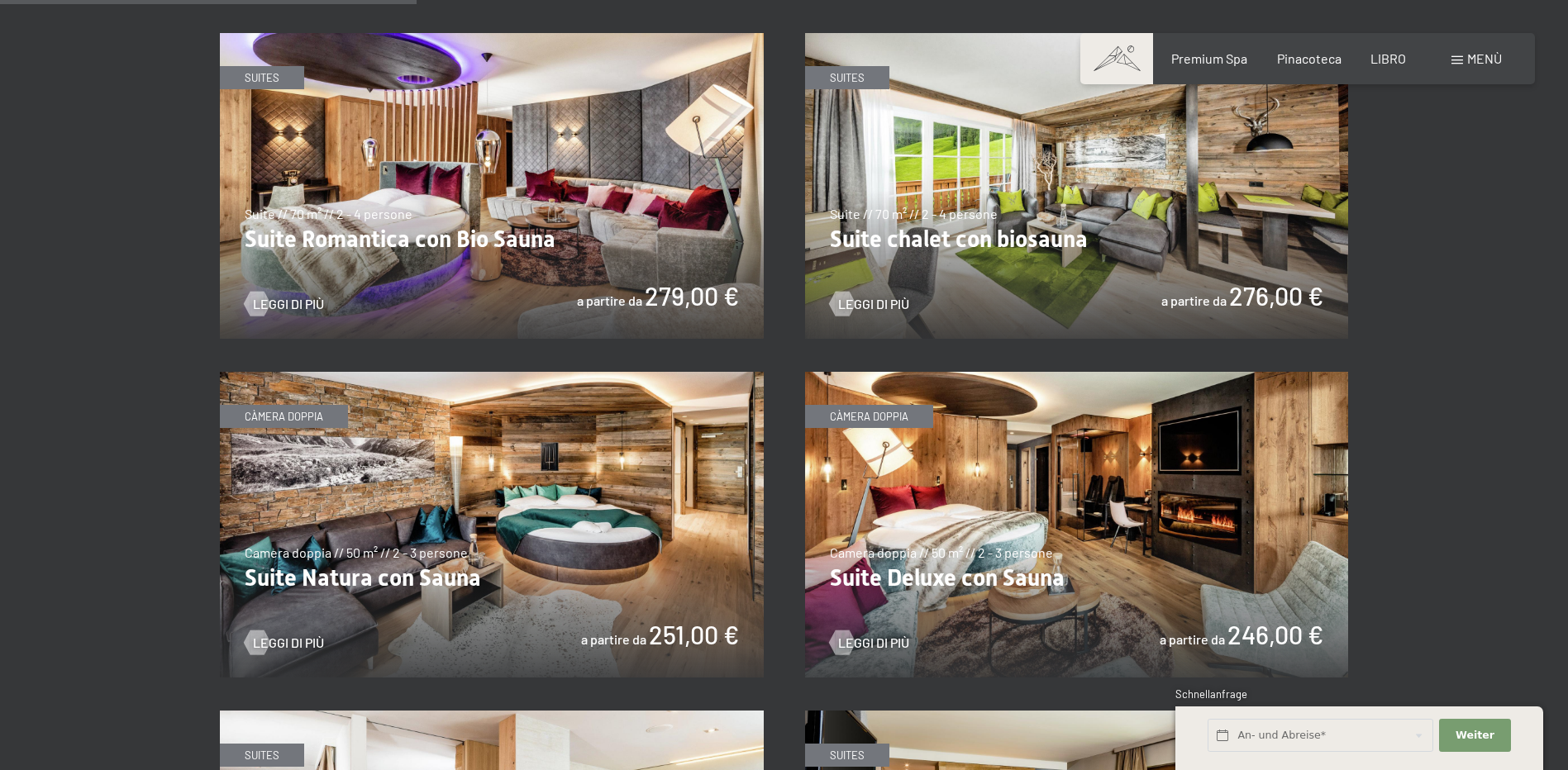
click at [1096, 491] on img at bounding box center [1077, 525] width 544 height 306
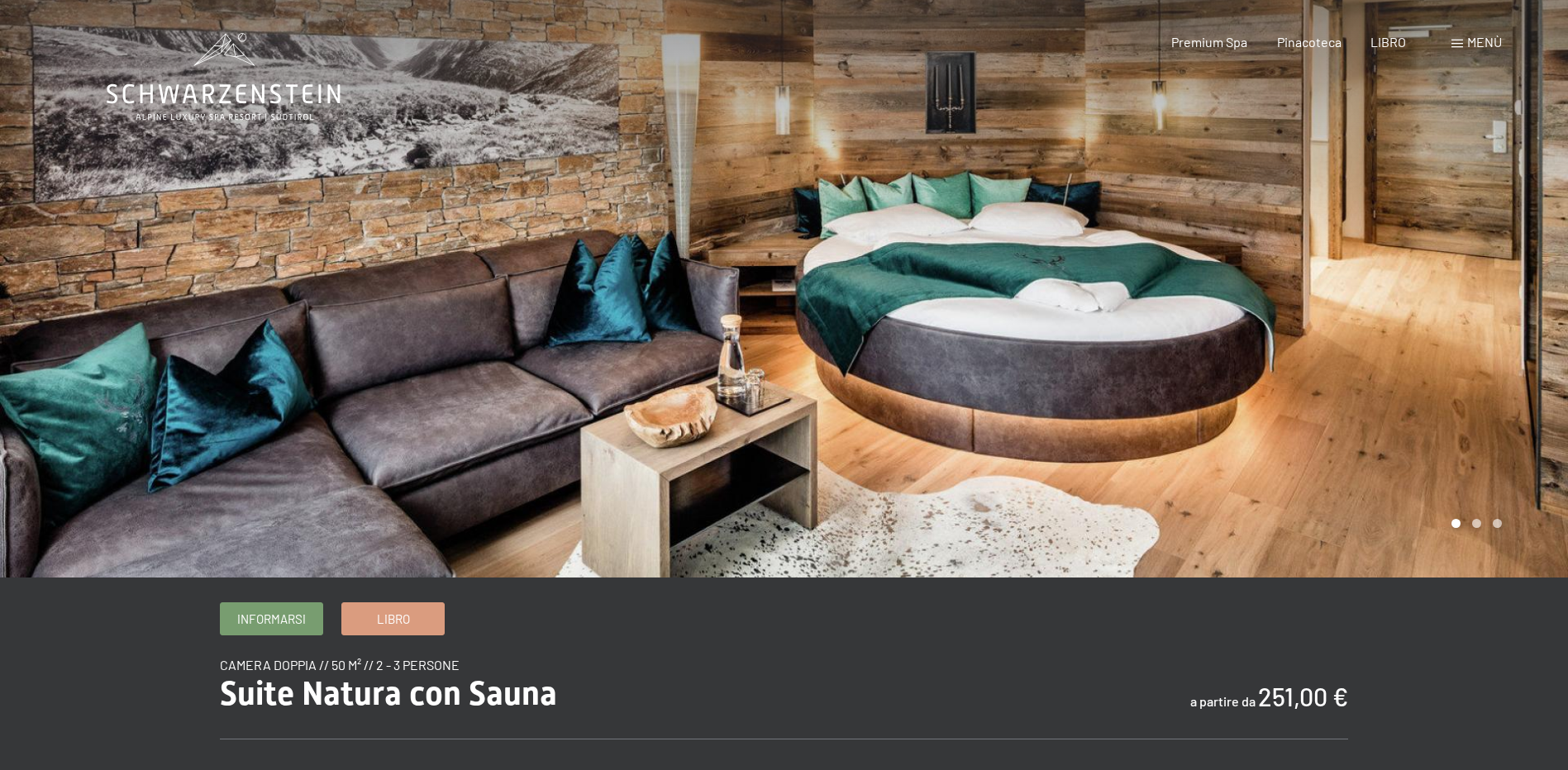
click at [1389, 301] on div at bounding box center [1177, 289] width 784 height 578
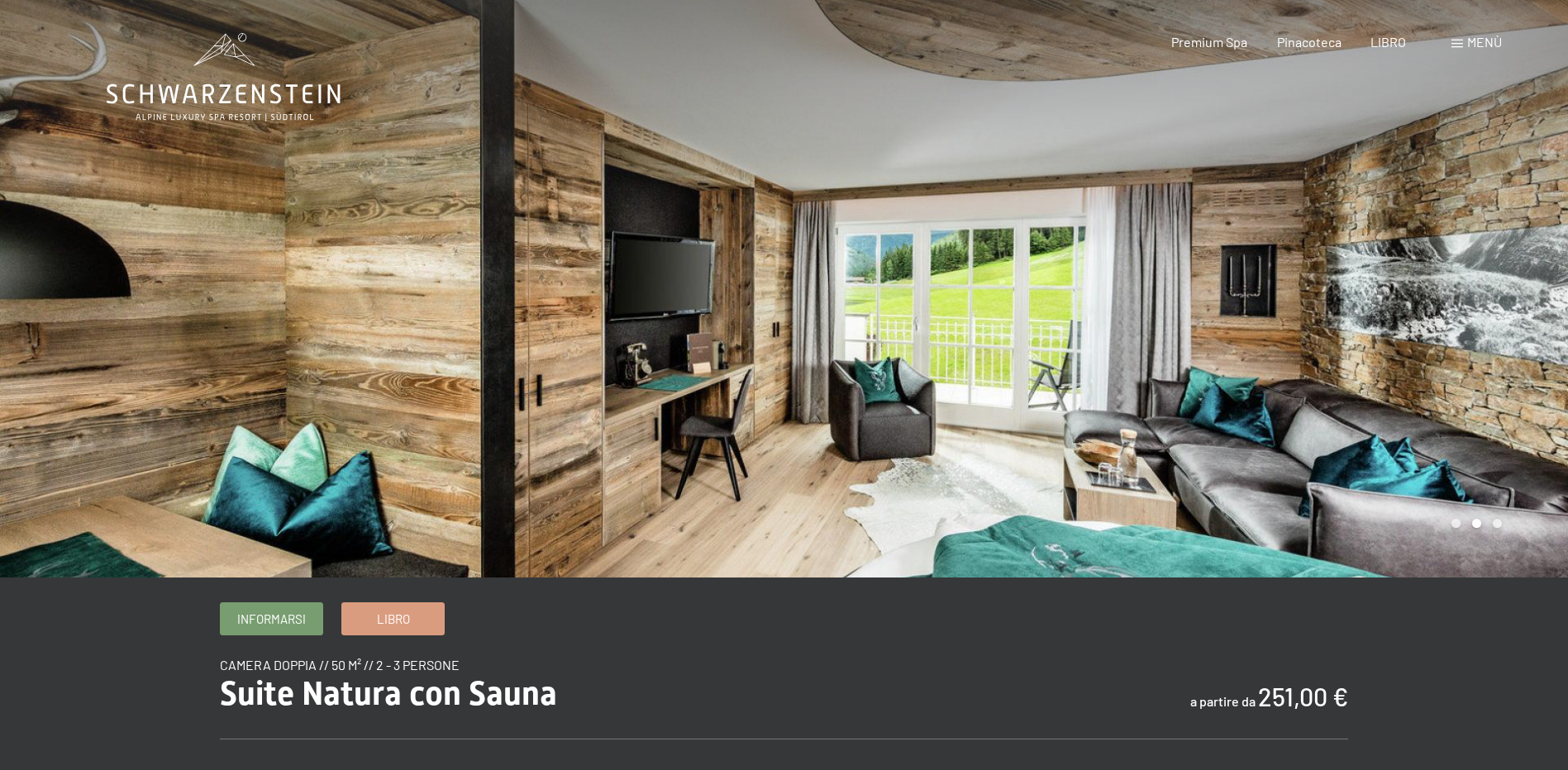
click at [1389, 301] on div at bounding box center [1177, 289] width 784 height 578
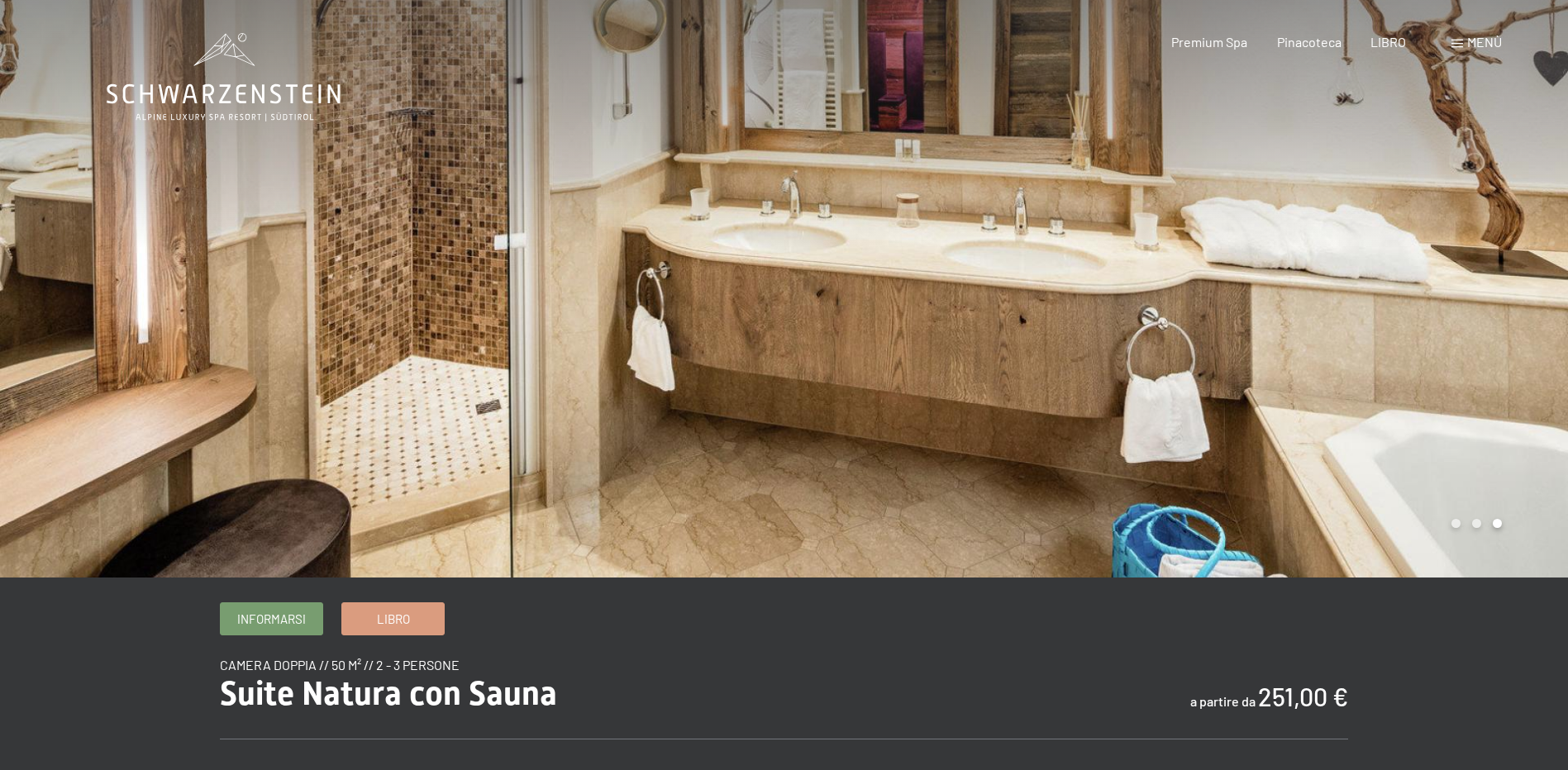
click at [1389, 301] on div at bounding box center [1177, 289] width 784 height 578
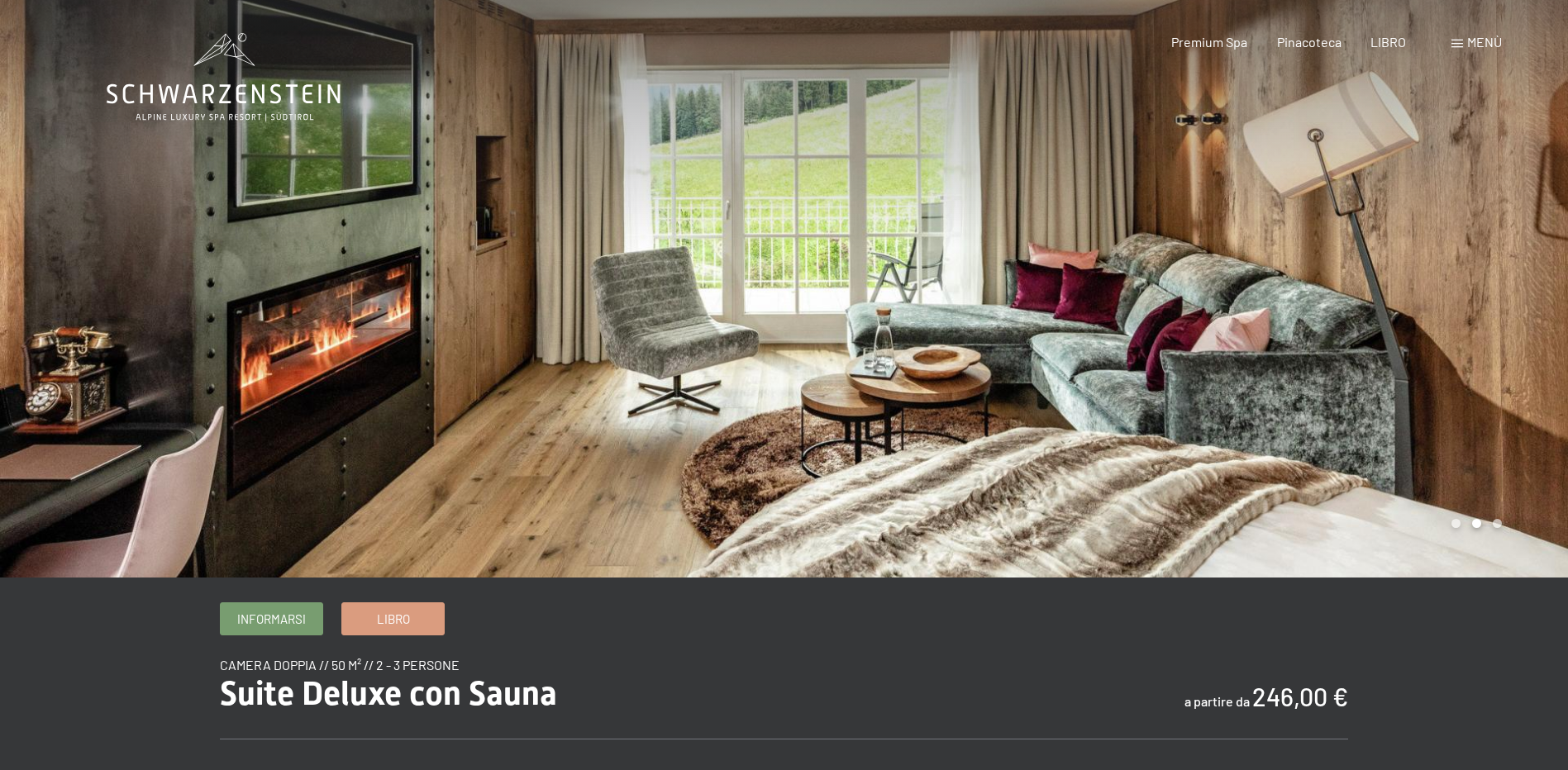
click at [1188, 278] on div at bounding box center [1177, 289] width 784 height 578
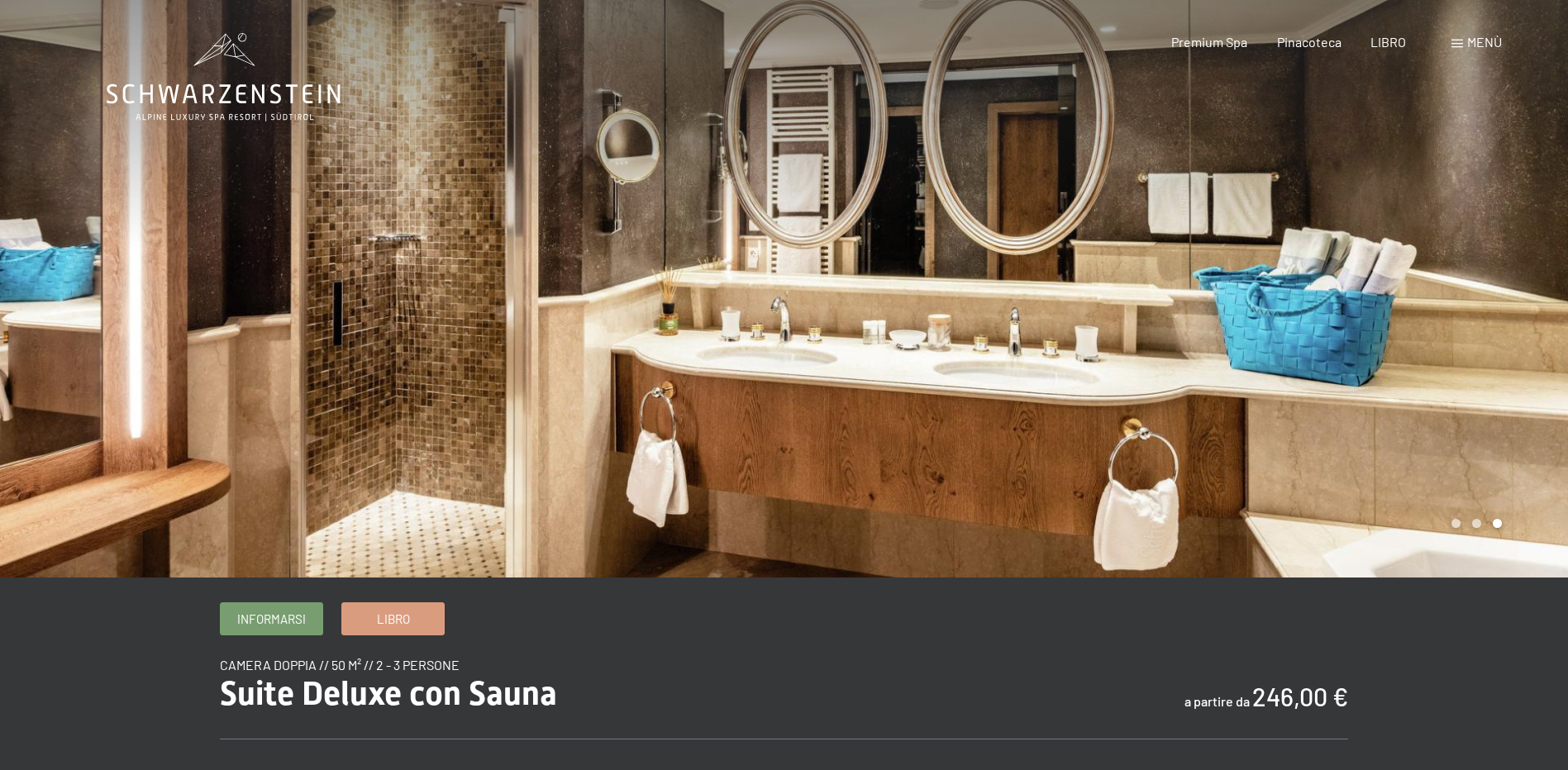
click at [1188, 278] on div at bounding box center [1177, 289] width 784 height 578
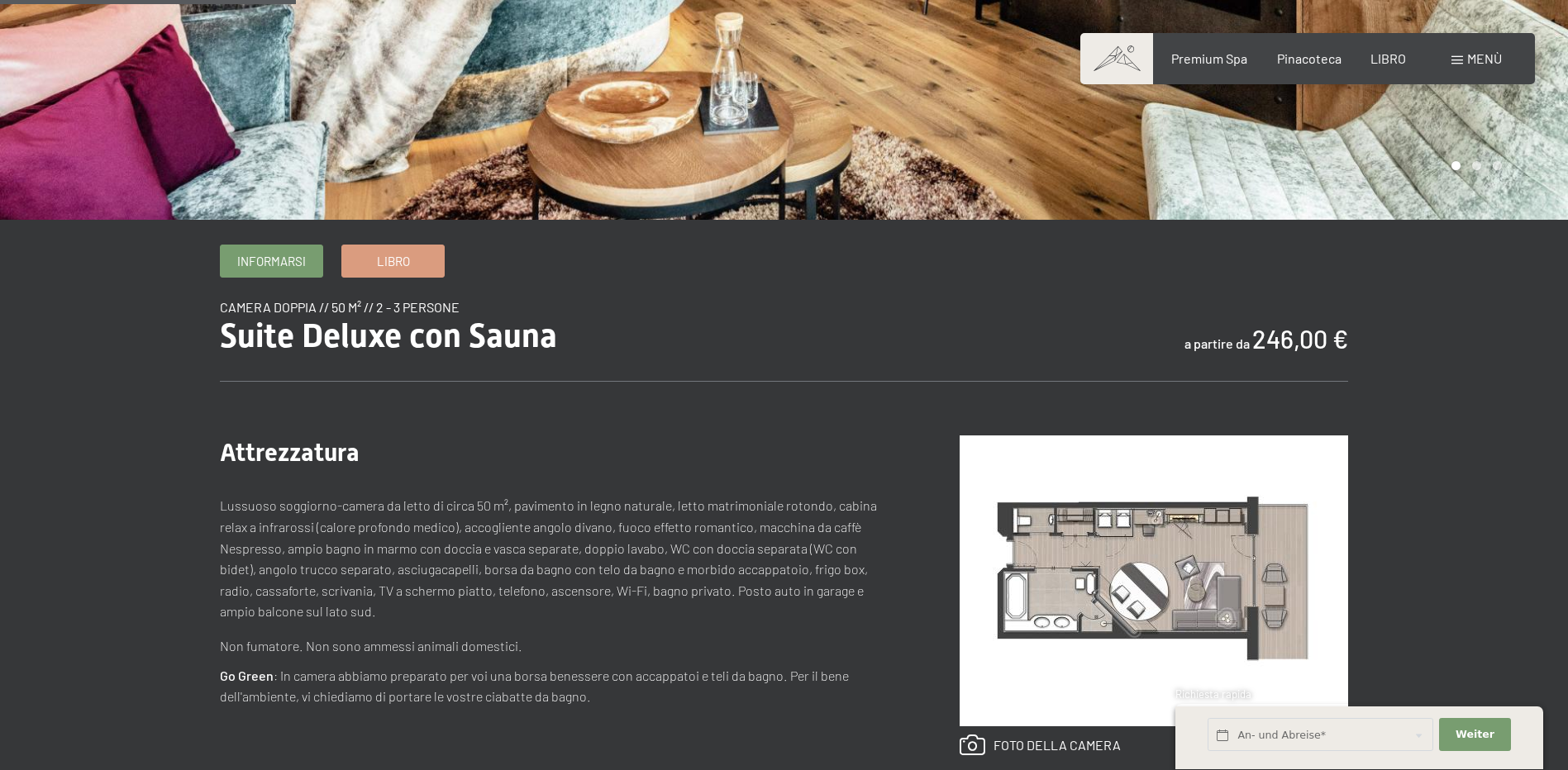
scroll to position [331, 0]
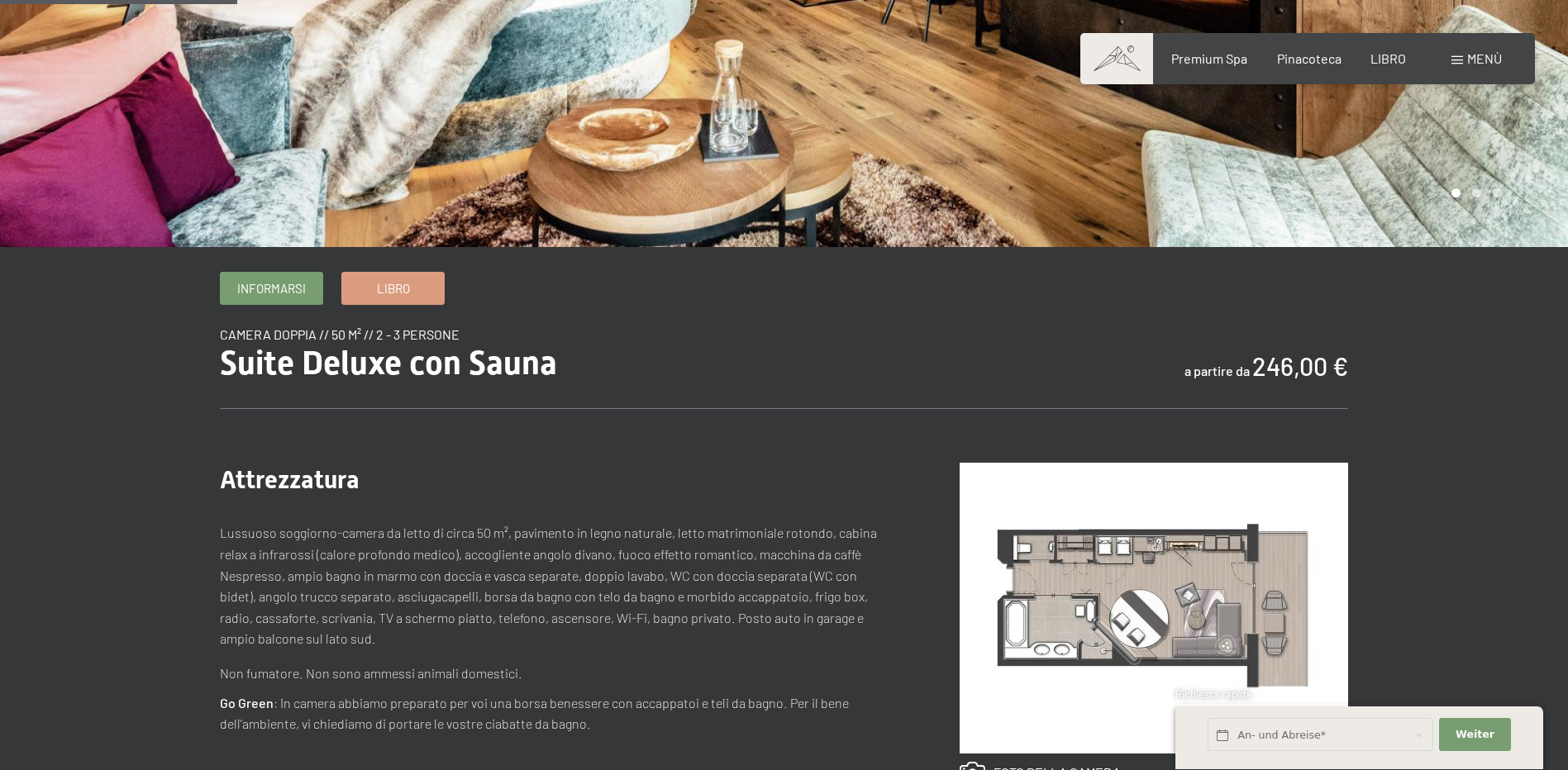
click at [1462, 55] on div "Menù" at bounding box center [1477, 58] width 51 height 18
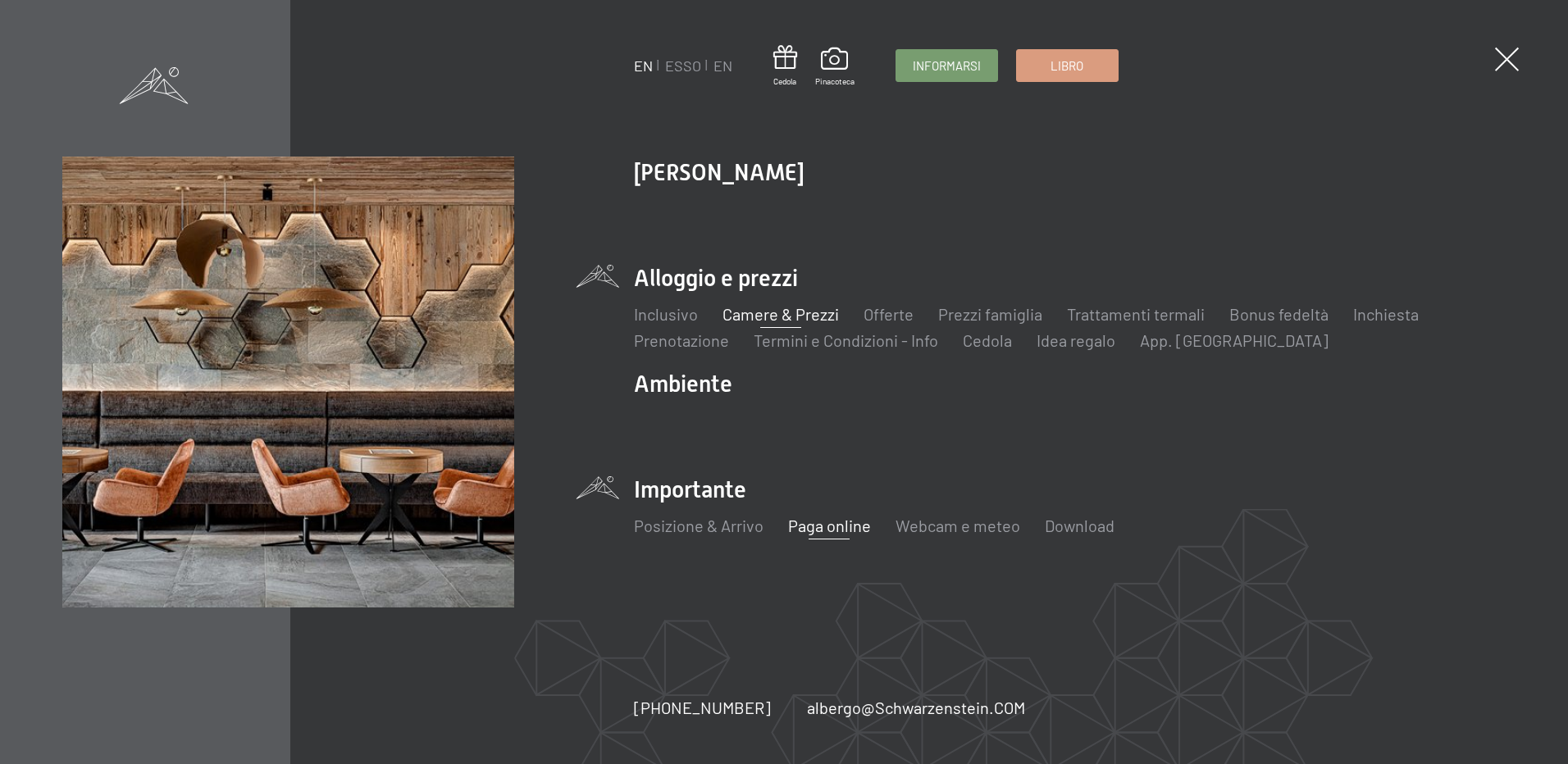
click at [825, 528] on link "Paga online" at bounding box center [829, 525] width 83 height 20
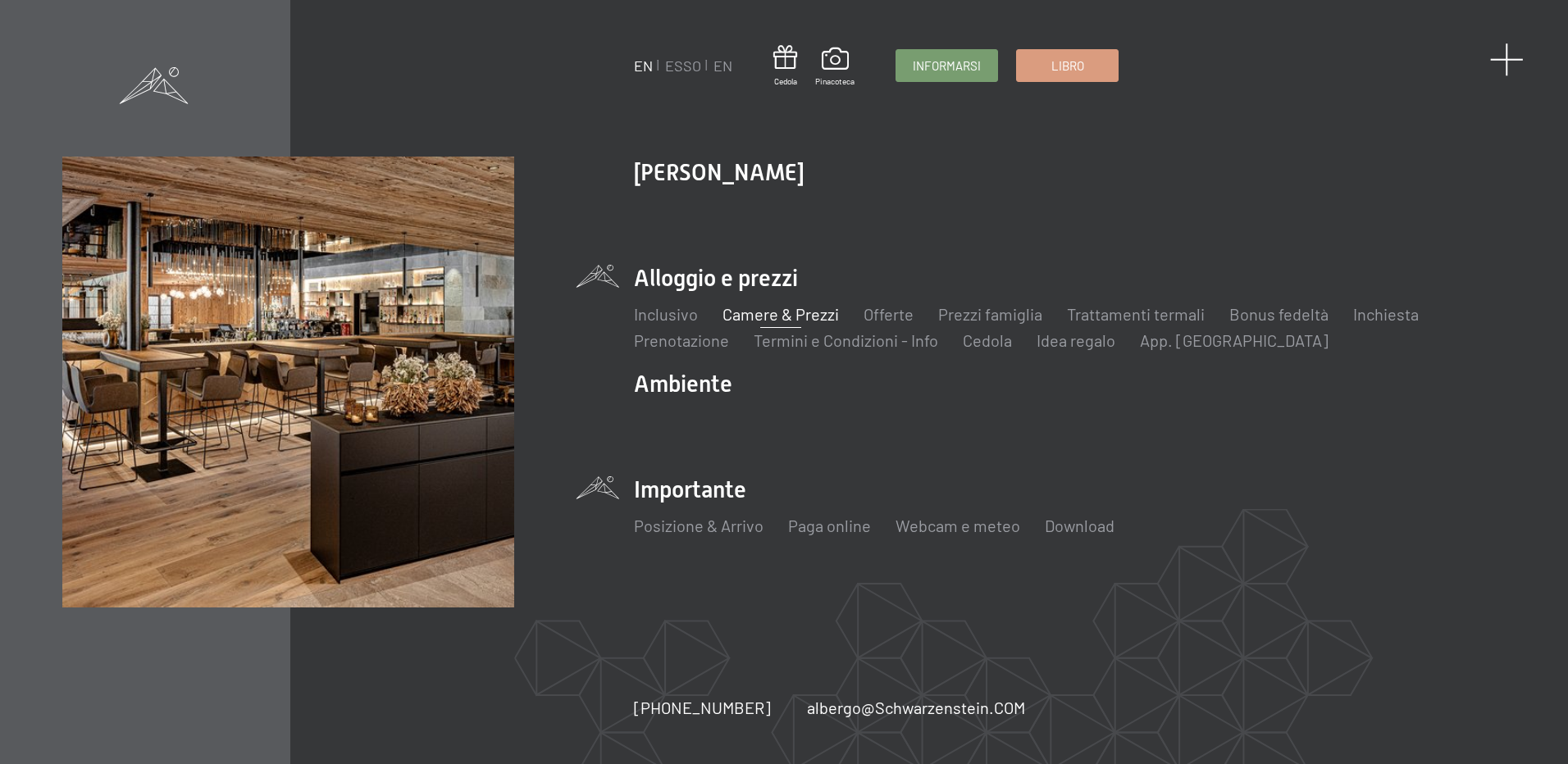
click at [1507, 67] on span at bounding box center [1506, 59] width 34 height 34
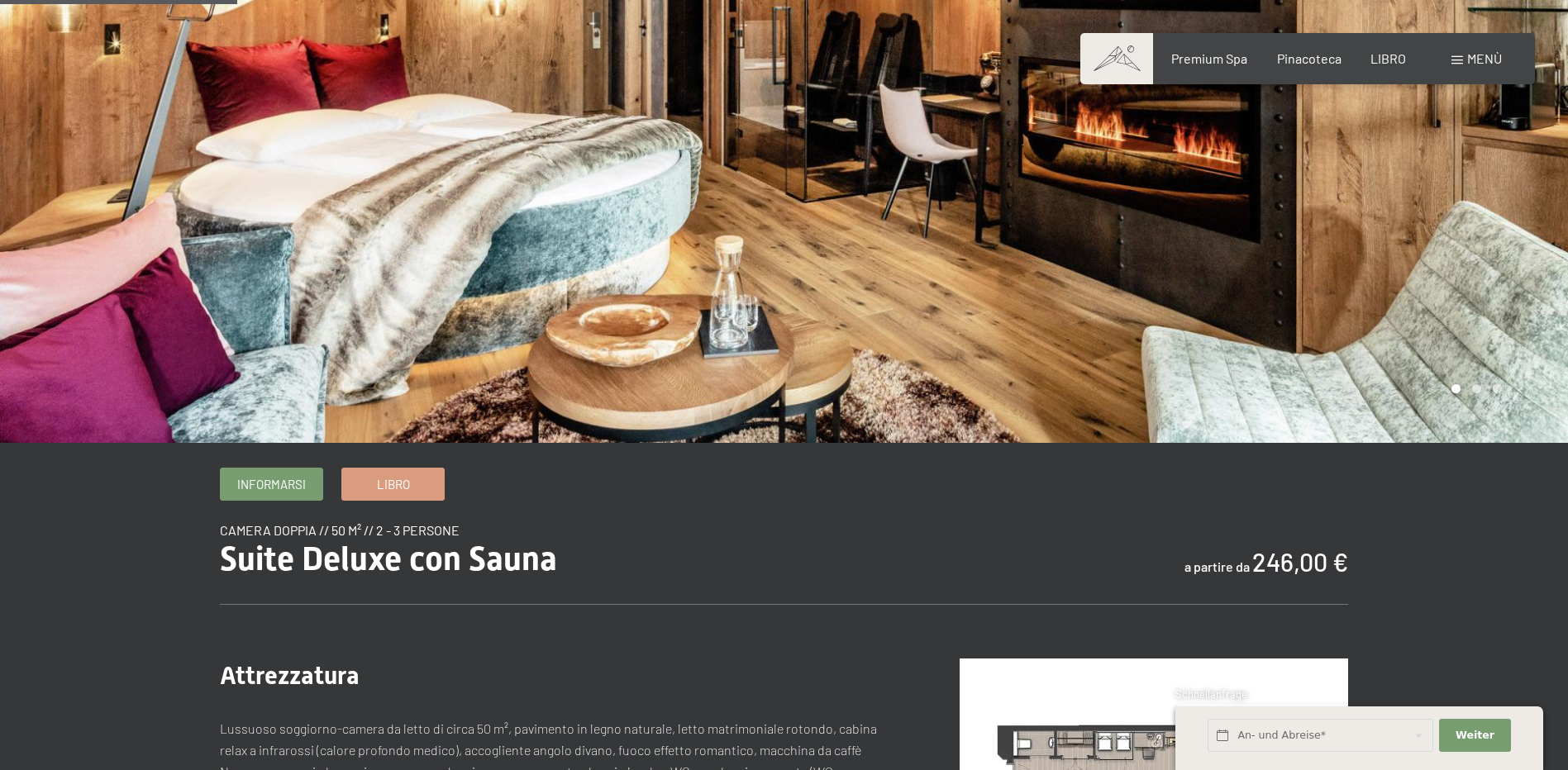
scroll to position [0, 0]
